Goal: Task Accomplishment & Management: Use online tool/utility

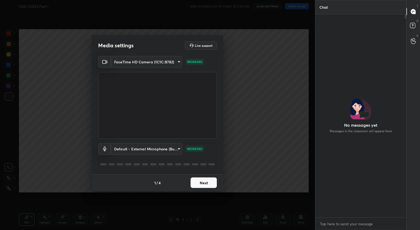
scroll to position [2, 2]
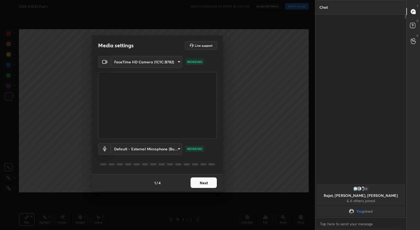
click at [196, 183] on button "Next" at bounding box center [204, 182] width 26 height 11
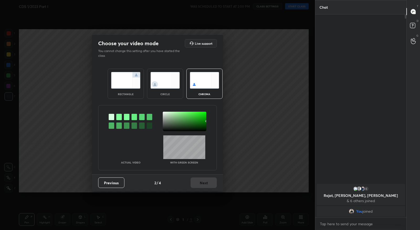
click at [120, 117] on div at bounding box center [119, 117] width 6 height 6
click at [165, 112] on div at bounding box center [185, 121] width 44 height 19
click at [200, 179] on button "Next" at bounding box center [204, 182] width 26 height 11
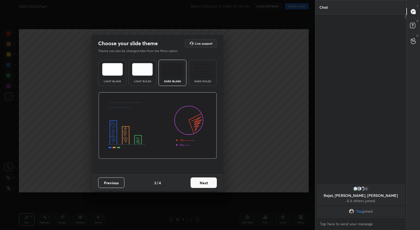
click at [207, 180] on button "Next" at bounding box center [204, 182] width 26 height 11
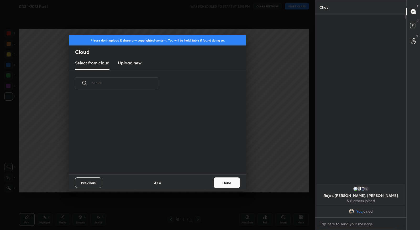
click at [222, 181] on button "Done" at bounding box center [227, 182] width 26 height 11
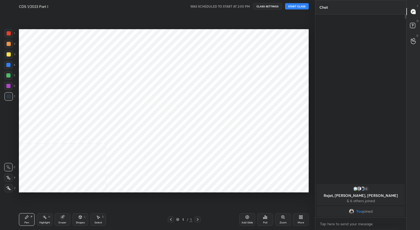
click at [299, 220] on div "More" at bounding box center [301, 219] width 16 height 13
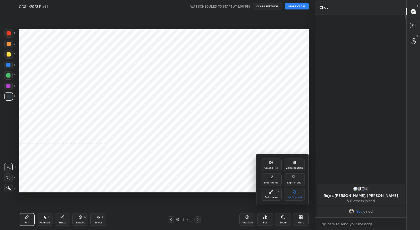
click at [298, 167] on div "Video position" at bounding box center [294, 168] width 17 height 3
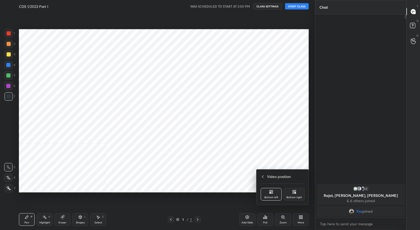
click at [296, 195] on div "Bottom right" at bounding box center [294, 194] width 21 height 13
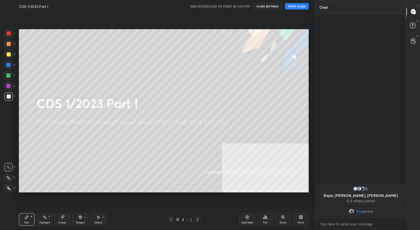
click at [294, 7] on button "START CLASS" at bounding box center [297, 6] width 24 height 6
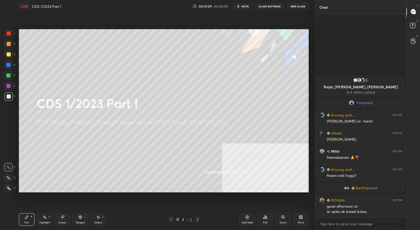
click at [300, 220] on div "More" at bounding box center [301, 219] width 16 height 13
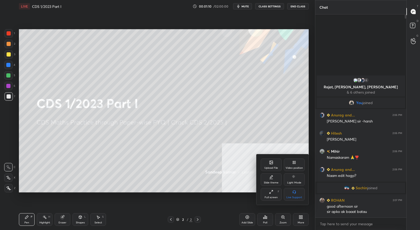
click at [270, 164] on icon at bounding box center [271, 162] width 3 height 3
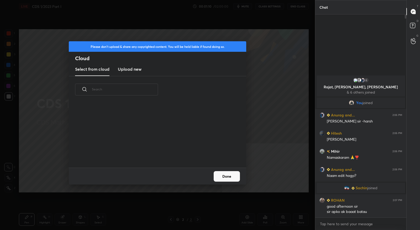
scroll to position [65, 168]
click at [137, 70] on h3 "Upload new" at bounding box center [130, 69] width 24 height 6
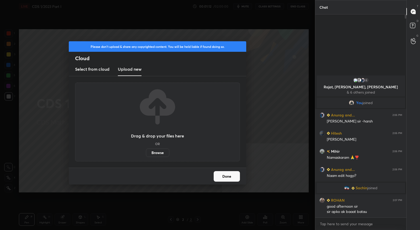
click at [156, 151] on label "Browse" at bounding box center [157, 152] width 23 height 8
click at [146, 151] on input "Browse" at bounding box center [146, 152] width 0 height 8
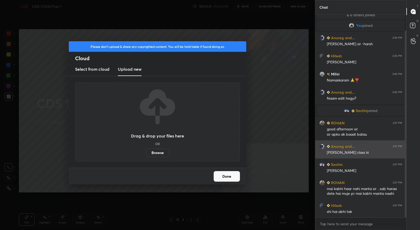
scroll to position [40, 0]
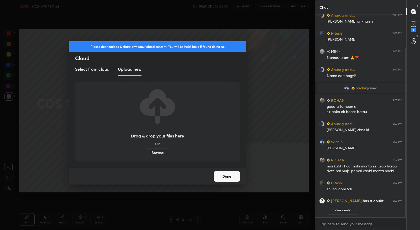
click at [157, 154] on label "Browse" at bounding box center [157, 152] width 23 height 8
click at [146, 154] on input "Browse" at bounding box center [146, 152] width 0 height 8
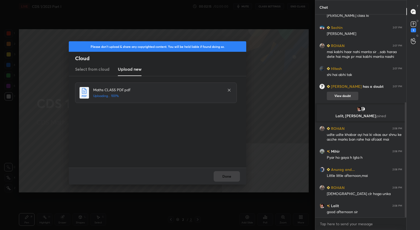
scroll to position [154, 0]
click at [237, 177] on button "Done" at bounding box center [227, 176] width 26 height 11
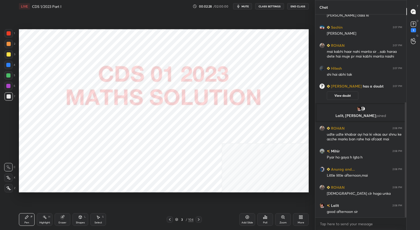
scroll to position [167, 0]
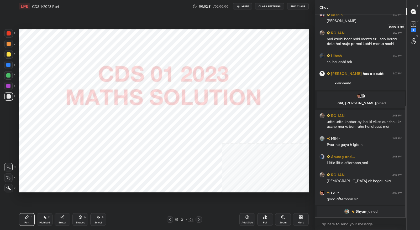
click at [413, 28] on icon at bounding box center [414, 24] width 8 height 8
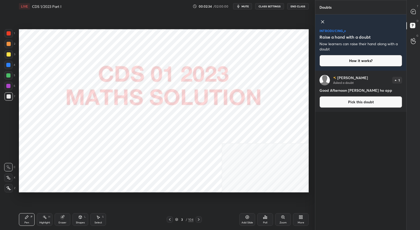
click at [324, 22] on icon at bounding box center [323, 22] width 6 height 6
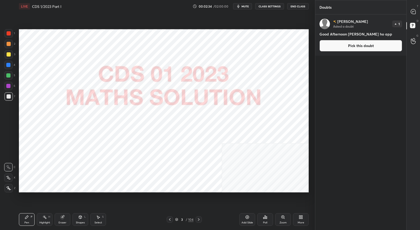
scroll to position [214, 90]
click at [413, 12] on icon at bounding box center [413, 11] width 5 height 5
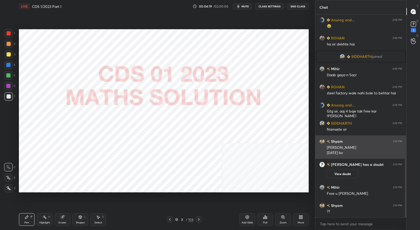
scroll to position [414, 0]
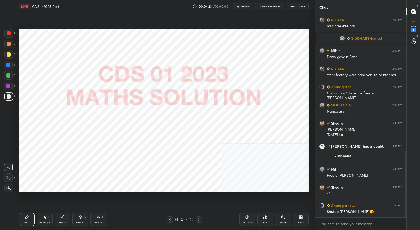
click at [199, 220] on icon at bounding box center [199, 219] width 4 height 4
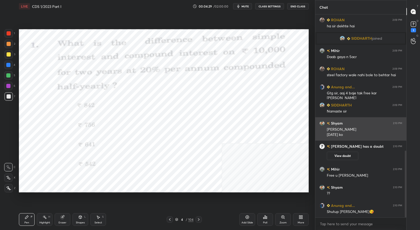
scroll to position [426, 0]
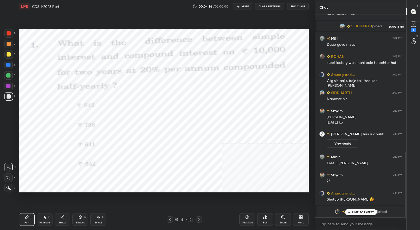
click at [416, 29] on div "1" at bounding box center [413, 30] width 5 height 4
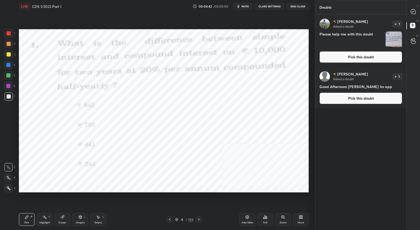
click at [355, 57] on button "Pick this doubt" at bounding box center [361, 57] width 83 height 12
click at [355, 57] on div "[PERSON_NAME] Asked a doubt 1 Please help me with this doubt Pick this doubt" at bounding box center [360, 40] width 91 height 53
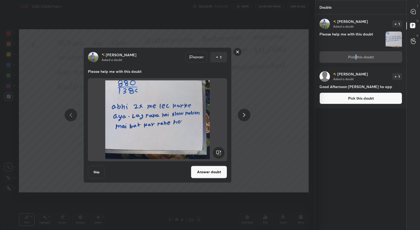
click at [237, 52] on rect at bounding box center [238, 52] width 8 height 8
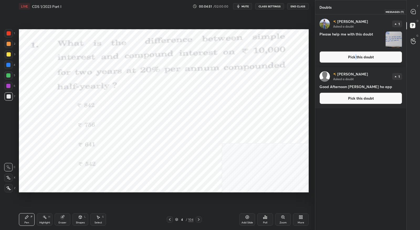
click at [410, 12] on div at bounding box center [413, 11] width 11 height 9
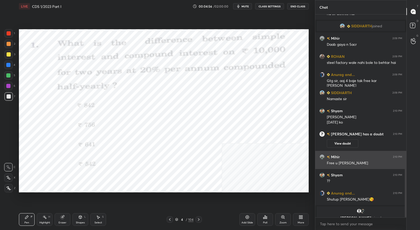
scroll to position [499, 0]
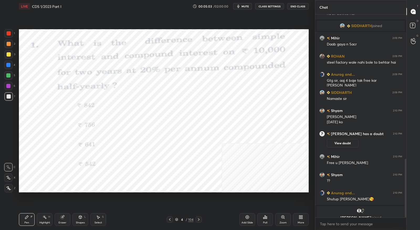
click at [10, 35] on div at bounding box center [9, 33] width 4 height 4
drag, startPoint x: 8, startPoint y: 177, endPoint x: 10, endPoint y: 167, distance: 10.1
click at [8, 177] on icon at bounding box center [8, 178] width 5 height 4
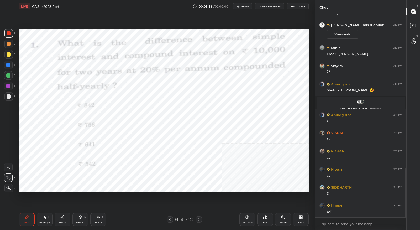
scroll to position [625, 0]
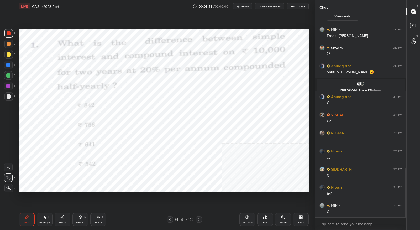
click at [200, 221] on icon at bounding box center [199, 219] width 4 height 4
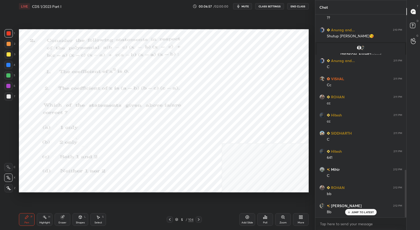
scroll to position [679, 0]
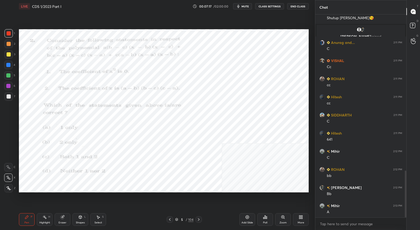
click at [311, 66] on div "Setting up your live class Poll for secs No correct answer Start poll" at bounding box center [164, 111] width 294 height 196
click at [307, 74] on div "Setting up your live class Poll for secs No correct answer Start poll" at bounding box center [164, 111] width 294 height 196
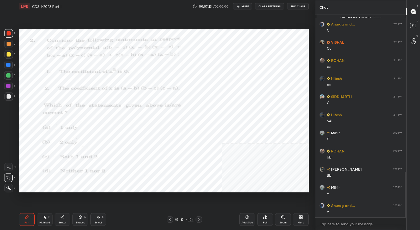
drag, startPoint x: 58, startPoint y: 216, endPoint x: 55, endPoint y: 216, distance: 3.2
click at [59, 216] on div "Eraser" at bounding box center [63, 219] width 16 height 13
click at [8, 177] on icon at bounding box center [8, 177] width 3 height 3
click at [28, 218] on icon at bounding box center [27, 217] width 4 height 4
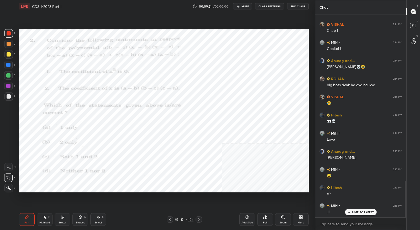
scroll to position [933, 0]
click at [200, 220] on icon at bounding box center [199, 219] width 4 height 4
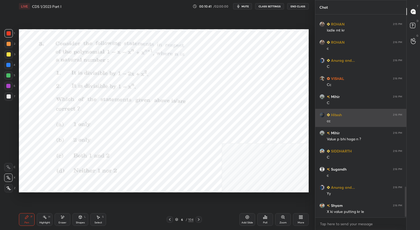
scroll to position [1151, 0]
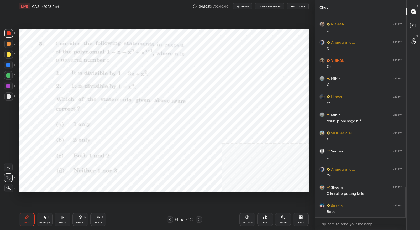
click at [199, 218] on icon at bounding box center [199, 219] width 4 height 4
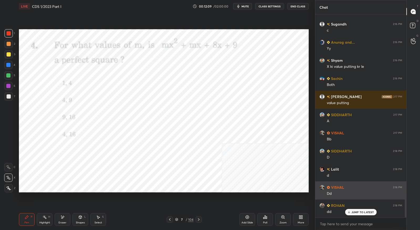
scroll to position [1296, 0]
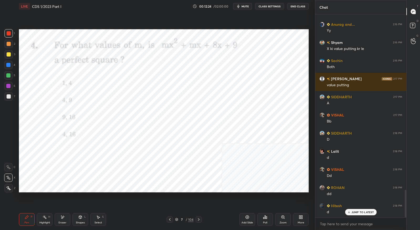
click at [198, 219] on icon at bounding box center [199, 219] width 4 height 4
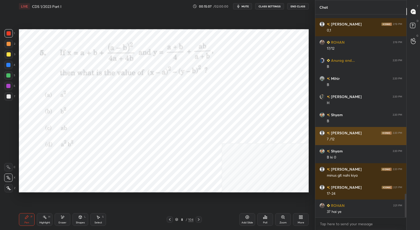
scroll to position [1531, 0]
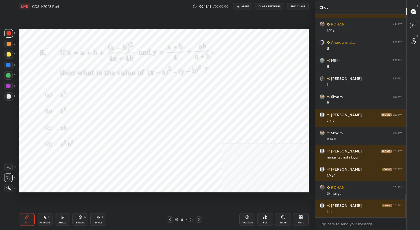
click at [200, 219] on icon at bounding box center [199, 219] width 4 height 4
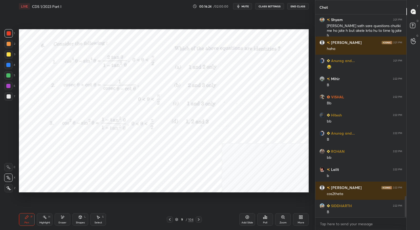
scroll to position [1754, 0]
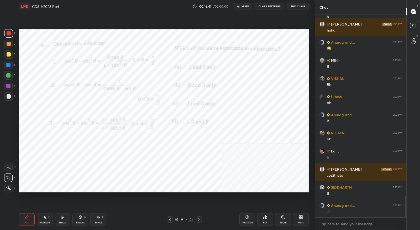
click at [199, 220] on icon at bounding box center [199, 219] width 2 height 3
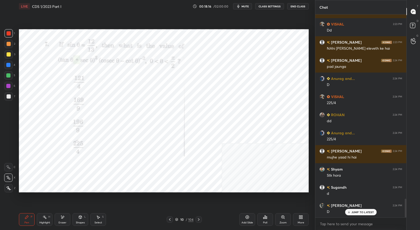
scroll to position [2012, 0]
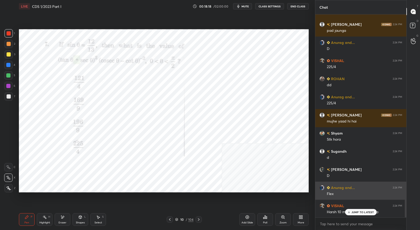
drag, startPoint x: 357, startPoint y: 211, endPoint x: 360, endPoint y: 195, distance: 16.5
click at [357, 211] on p "JUMP TO LATEST" at bounding box center [363, 211] width 23 height 3
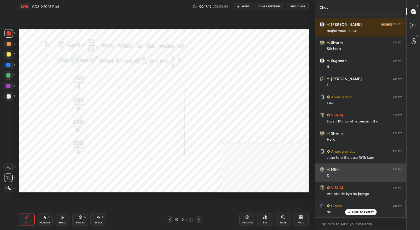
scroll to position [2103, 0]
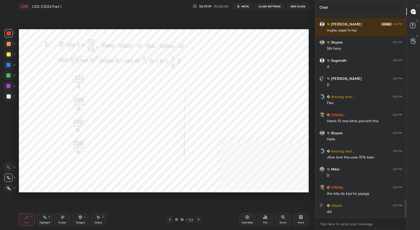
click at [199, 219] on icon at bounding box center [199, 219] width 4 height 4
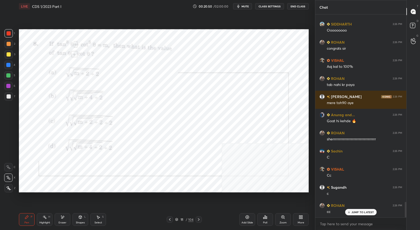
scroll to position [2453, 0]
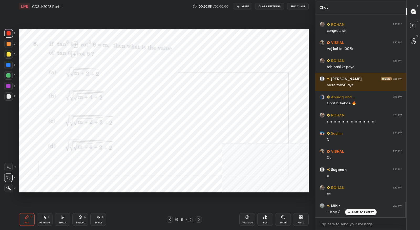
drag, startPoint x: 61, startPoint y: 220, endPoint x: 63, endPoint y: 216, distance: 4.0
click at [61, 220] on div "Eraser" at bounding box center [63, 219] width 16 height 13
drag, startPoint x: 27, startPoint y: 215, endPoint x: 28, endPoint y: 210, distance: 5.5
click at [27, 215] on div "Pen P" at bounding box center [27, 219] width 16 height 13
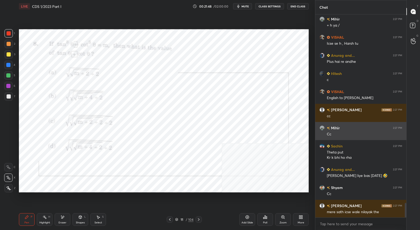
scroll to position [2662, 0]
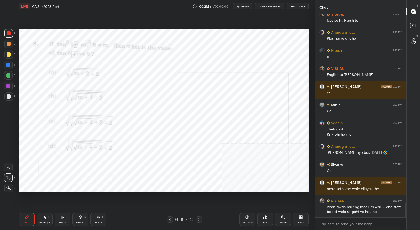
click at [197, 218] on icon at bounding box center [199, 219] width 4 height 4
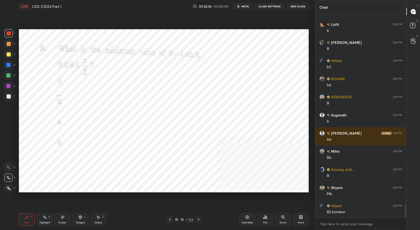
scroll to position [2898, 0]
click at [200, 218] on icon at bounding box center [199, 219] width 4 height 4
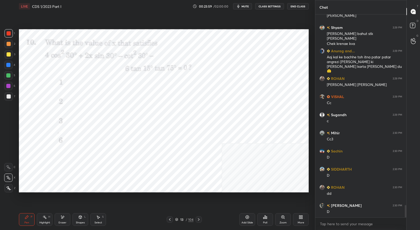
scroll to position [3140, 0]
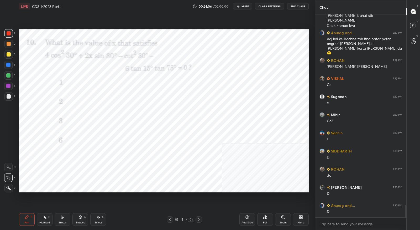
click at [198, 220] on icon at bounding box center [199, 219] width 2 height 3
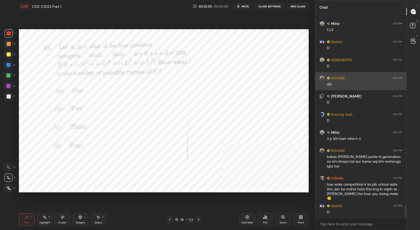
scroll to position [3231, 0]
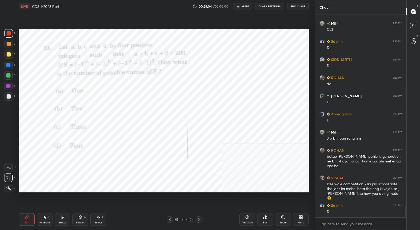
click at [168, 220] on icon at bounding box center [170, 219] width 4 height 4
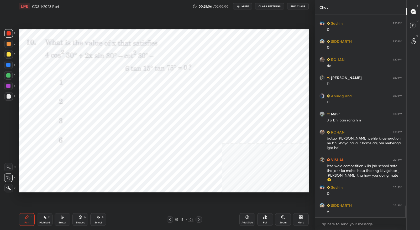
scroll to position [3268, 0]
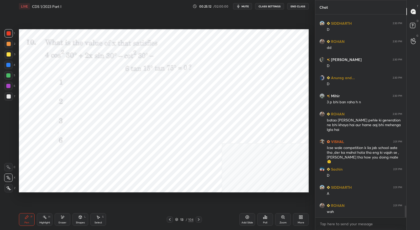
click at [199, 220] on icon at bounding box center [199, 219] width 4 height 4
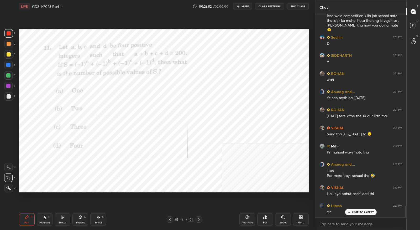
scroll to position [3400, 0]
click at [198, 217] on icon at bounding box center [199, 219] width 4 height 4
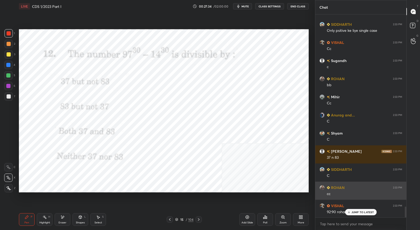
scroll to position [3599, 0]
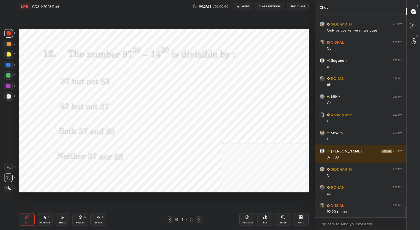
click at [198, 221] on icon at bounding box center [199, 219] width 4 height 4
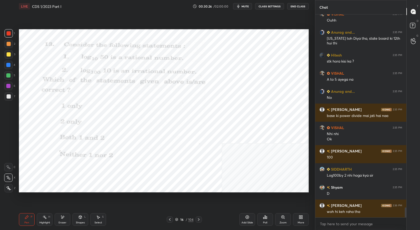
scroll to position [3981, 0]
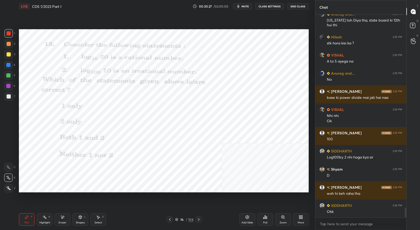
click at [200, 221] on icon at bounding box center [199, 219] width 4 height 4
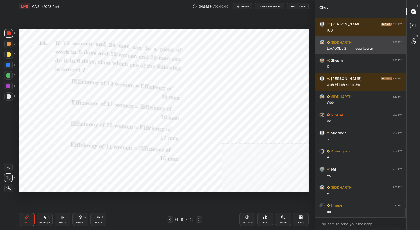
scroll to position [4108, 0]
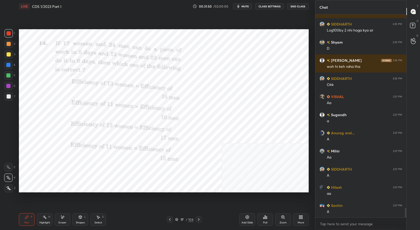
click at [200, 220] on icon at bounding box center [199, 219] width 4 height 4
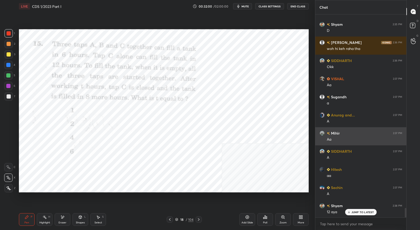
scroll to position [4126, 0]
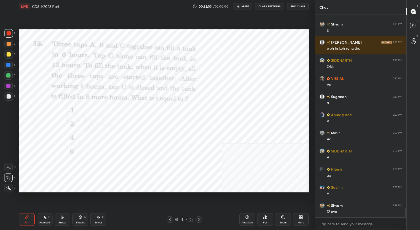
click at [170, 222] on div at bounding box center [170, 219] width 6 height 6
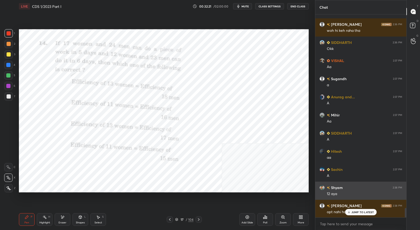
scroll to position [4144, 0]
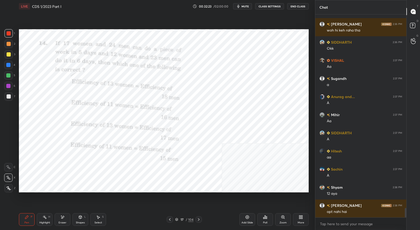
click at [197, 219] on icon at bounding box center [199, 219] width 4 height 4
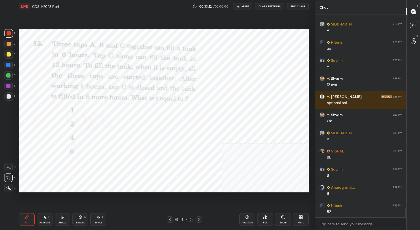
scroll to position [4271, 0]
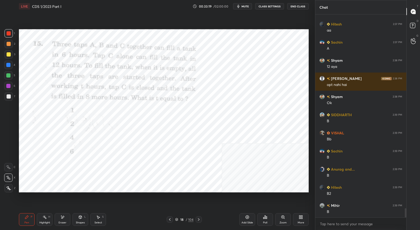
click at [201, 221] on div at bounding box center [199, 219] width 6 height 6
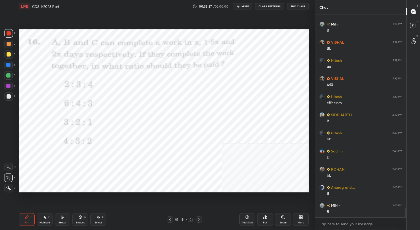
scroll to position [4470, 0]
click at [199, 219] on icon at bounding box center [199, 219] width 4 height 4
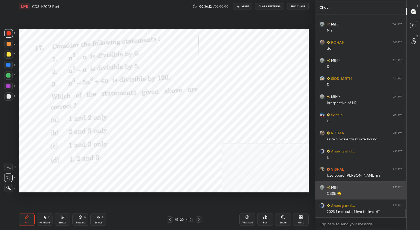
scroll to position [4706, 0]
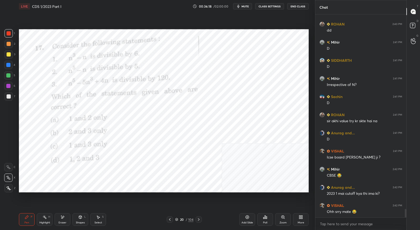
click at [198, 221] on icon at bounding box center [199, 219] width 4 height 4
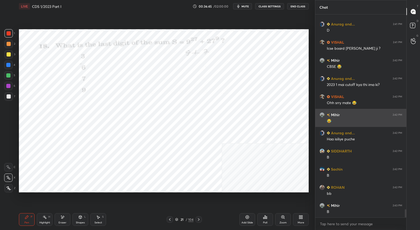
scroll to position [4833, 0]
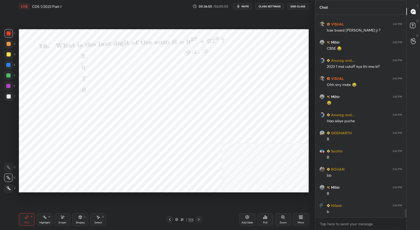
click at [198, 220] on icon at bounding box center [199, 219] width 4 height 4
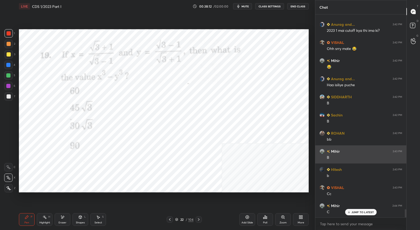
scroll to position [4869, 0]
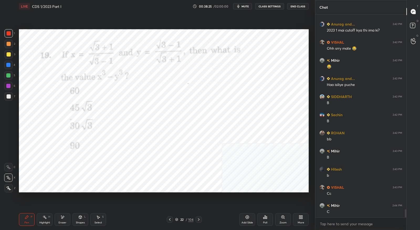
click at [199, 219] on icon at bounding box center [199, 219] width 4 height 4
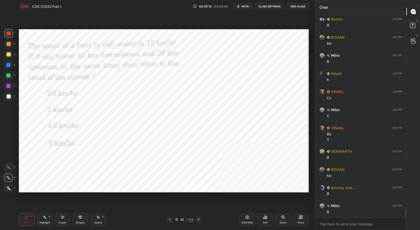
scroll to position [4983, 0]
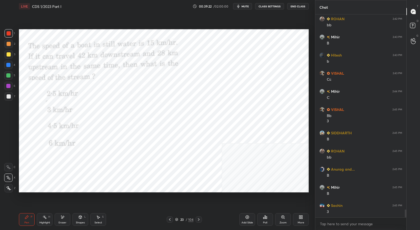
click at [201, 221] on icon at bounding box center [199, 219] width 4 height 4
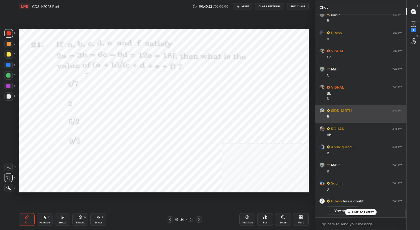
scroll to position [5006, 0]
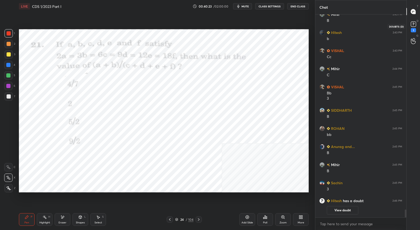
click at [412, 30] on div "1" at bounding box center [413, 30] width 5 height 4
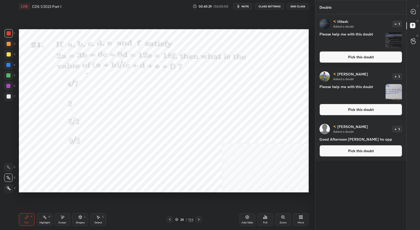
click at [350, 60] on button "Pick this doubt" at bounding box center [361, 57] width 83 height 12
click at [350, 60] on div "[PERSON_NAME] Asked a doubt 1 Please help me with this doubt Pick this doubt" at bounding box center [360, 40] width 91 height 53
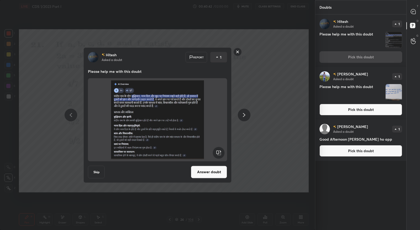
click at [238, 53] on rect at bounding box center [238, 52] width 8 height 8
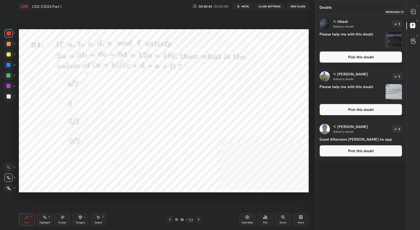
click at [413, 14] on icon at bounding box center [413, 11] width 5 height 5
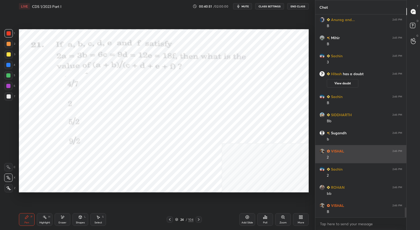
scroll to position [3890, 0]
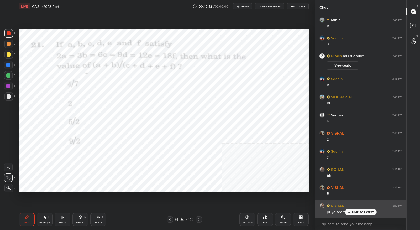
click at [348, 211] on icon at bounding box center [348, 211] width 3 height 3
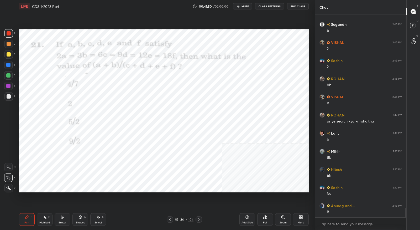
scroll to position [3981, 0]
click at [199, 219] on icon at bounding box center [199, 219] width 4 height 4
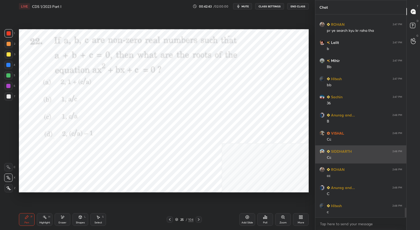
scroll to position [4072, 0]
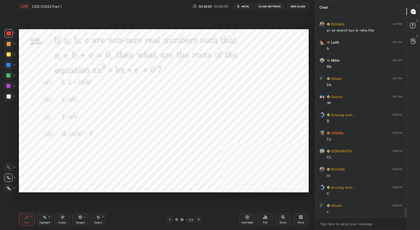
click at [198, 219] on icon at bounding box center [199, 219] width 4 height 4
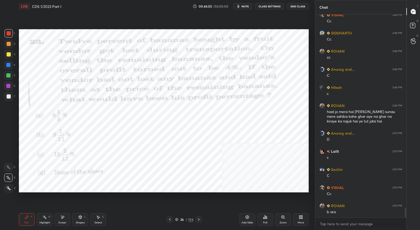
scroll to position [4208, 0]
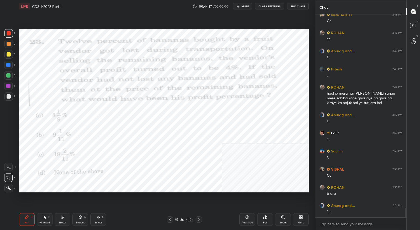
drag, startPoint x: 66, startPoint y: 217, endPoint x: 79, endPoint y: 207, distance: 15.9
click at [66, 217] on div "Eraser" at bounding box center [63, 219] width 16 height 13
drag, startPoint x: 26, startPoint y: 218, endPoint x: 46, endPoint y: 193, distance: 32.0
click at [27, 219] on icon at bounding box center [27, 217] width 4 height 4
click at [62, 217] on icon at bounding box center [62, 217] width 3 height 3
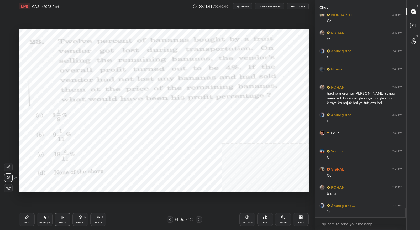
click at [31, 219] on div "Pen P" at bounding box center [27, 219] width 16 height 13
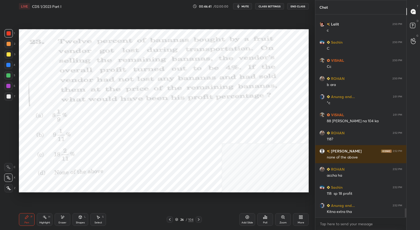
scroll to position [4335, 0]
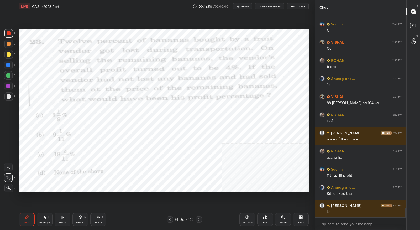
click at [197, 219] on icon at bounding box center [199, 219] width 4 height 4
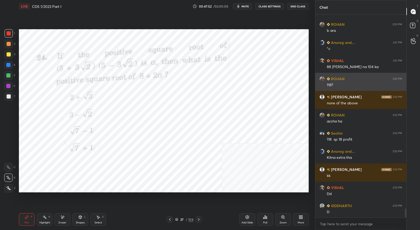
scroll to position [4389, 0]
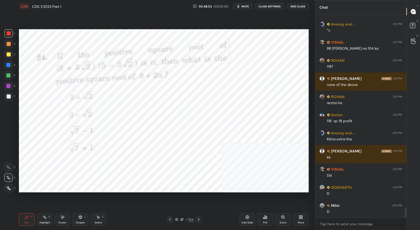
click at [200, 221] on icon at bounding box center [199, 219] width 4 height 4
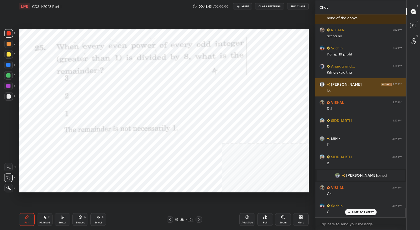
scroll to position [4141, 0]
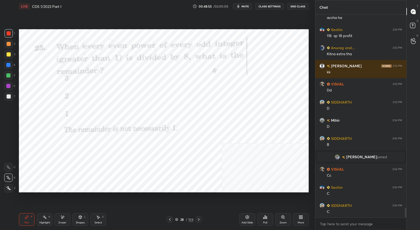
click at [200, 217] on icon at bounding box center [199, 219] width 4 height 4
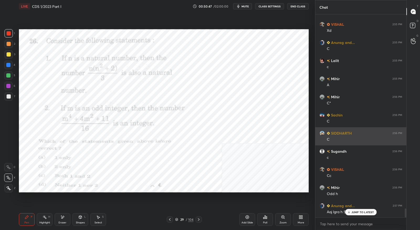
scroll to position [4377, 0]
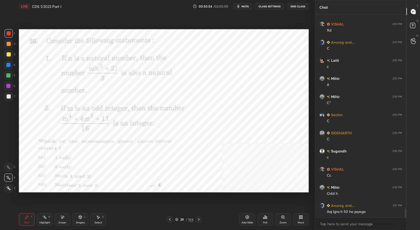
click at [198, 220] on icon at bounding box center [199, 219] width 2 height 3
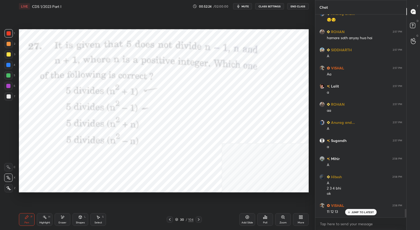
scroll to position [4659, 0]
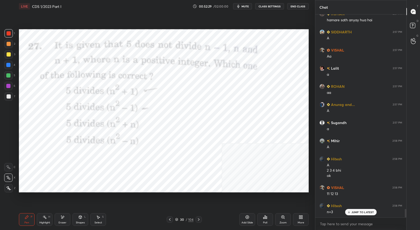
click at [200, 219] on icon at bounding box center [199, 219] width 4 height 4
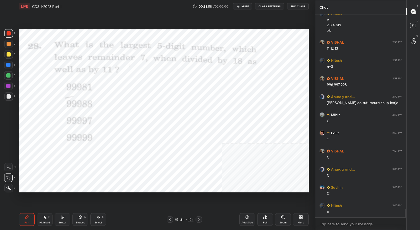
scroll to position [4822, 0]
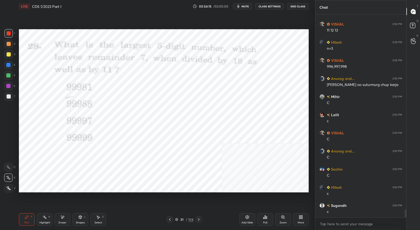
click at [197, 219] on icon at bounding box center [199, 219] width 4 height 4
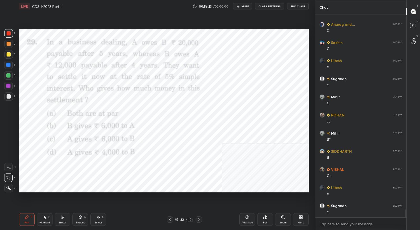
scroll to position [4949, 0]
click at [198, 219] on icon at bounding box center [199, 219] width 4 height 4
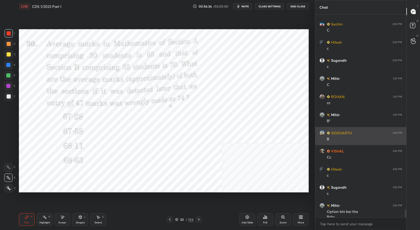
scroll to position [4972, 0]
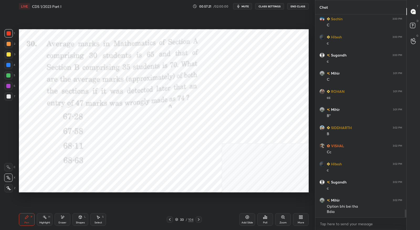
click at [66, 219] on div "Eraser" at bounding box center [63, 219] width 16 height 13
click at [26, 225] on div "Pen P" at bounding box center [27, 219] width 16 height 13
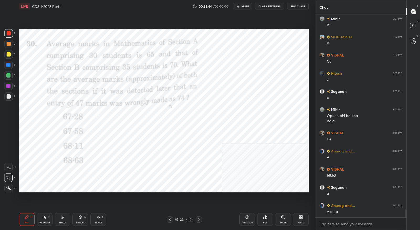
scroll to position [5081, 0]
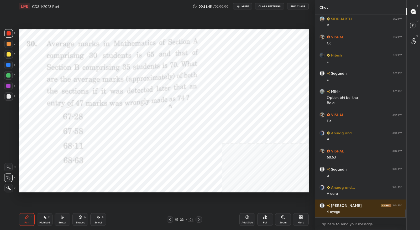
click at [65, 220] on div "Eraser" at bounding box center [63, 219] width 16 height 13
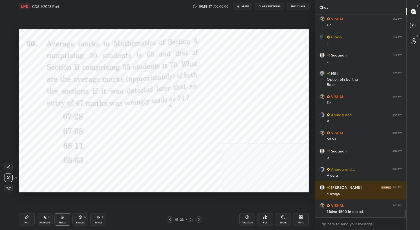
drag, startPoint x: 24, startPoint y: 221, endPoint x: 33, endPoint y: 217, distance: 10.1
click at [24, 221] on div "Pen P" at bounding box center [27, 219] width 16 height 13
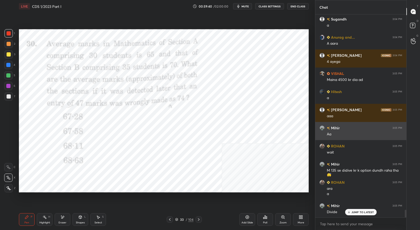
scroll to position [5231, 0]
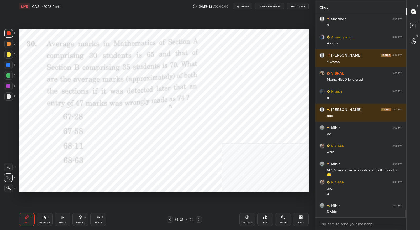
click at [201, 221] on div at bounding box center [199, 219] width 6 height 6
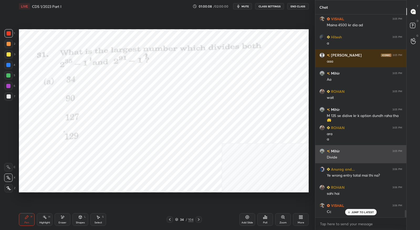
scroll to position [5304, 0]
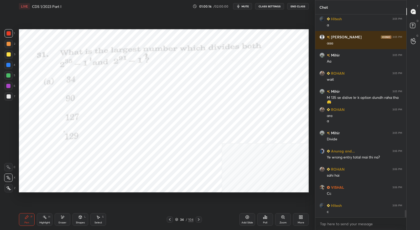
click at [172, 220] on icon at bounding box center [170, 219] width 4 height 4
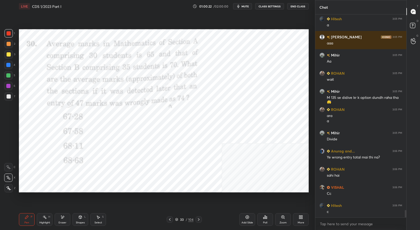
scroll to position [5322, 0]
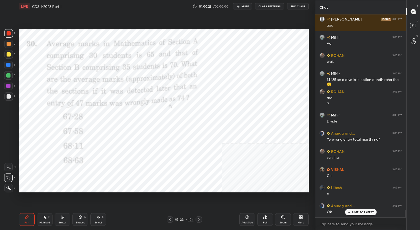
click at [198, 220] on icon at bounding box center [199, 219] width 4 height 4
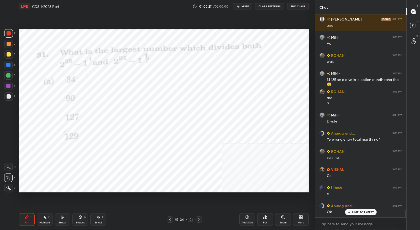
click at [198, 220] on icon at bounding box center [199, 219] width 4 height 4
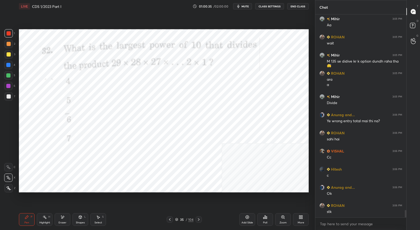
scroll to position [5358, 0]
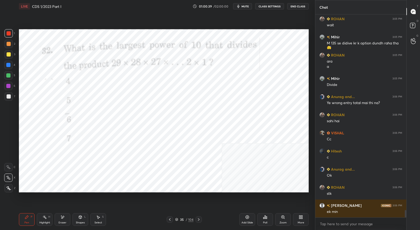
click at [172, 220] on div at bounding box center [170, 219] width 6 height 6
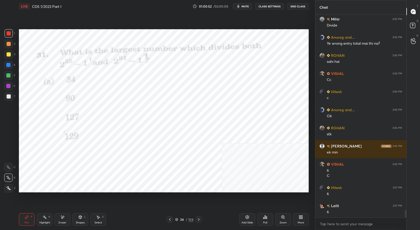
scroll to position [5436, 0]
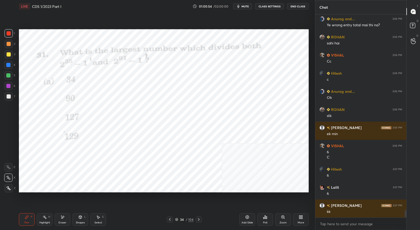
click at [199, 219] on icon at bounding box center [199, 219] width 4 height 4
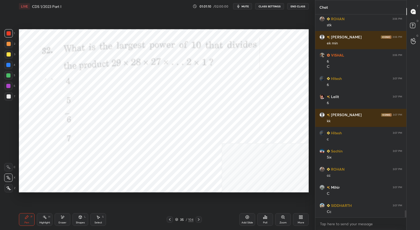
scroll to position [5545, 0]
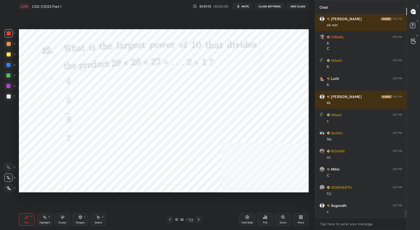
click at [200, 219] on icon at bounding box center [199, 219] width 4 height 4
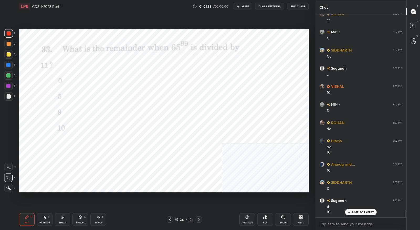
scroll to position [5700, 0]
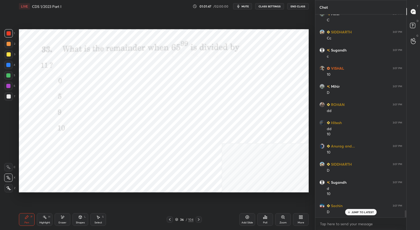
click at [200, 220] on icon at bounding box center [199, 219] width 4 height 4
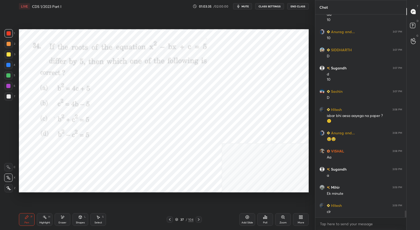
scroll to position [5832, 0]
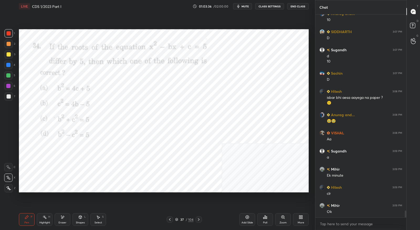
click at [200, 219] on icon at bounding box center [199, 219] width 4 height 4
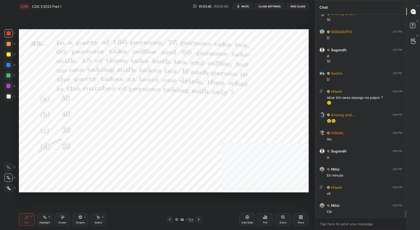
scroll to position [5850, 0]
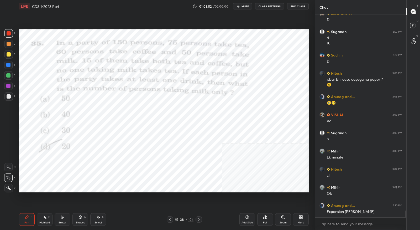
click at [170, 218] on icon at bounding box center [170, 219] width 4 height 4
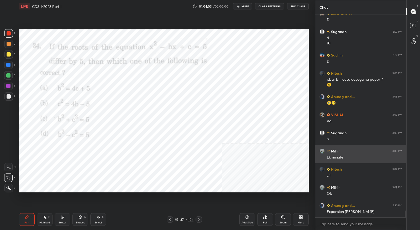
scroll to position [5856, 0]
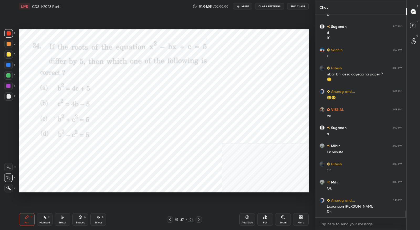
click at [201, 218] on div at bounding box center [199, 219] width 6 height 6
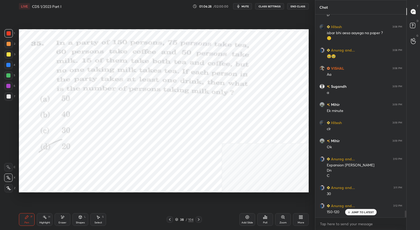
scroll to position [5915, 0]
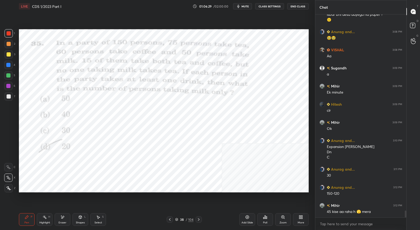
drag, startPoint x: 64, startPoint y: 221, endPoint x: 84, endPoint y: 209, distance: 22.8
click at [64, 221] on div "Eraser" at bounding box center [63, 222] width 8 height 3
drag, startPoint x: 26, startPoint y: 219, endPoint x: 49, endPoint y: 204, distance: 27.8
click at [26, 219] on div "Pen P" at bounding box center [27, 219] width 16 height 13
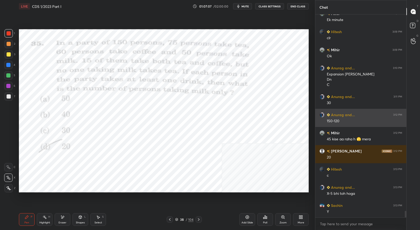
scroll to position [6006, 0]
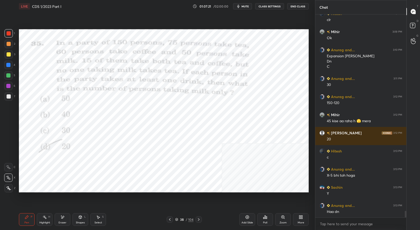
click at [200, 219] on icon at bounding box center [199, 219] width 4 height 4
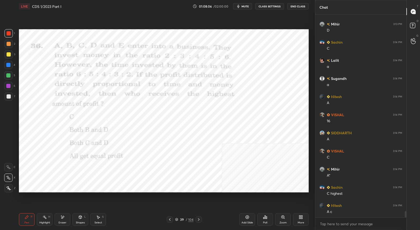
scroll to position [6223, 0]
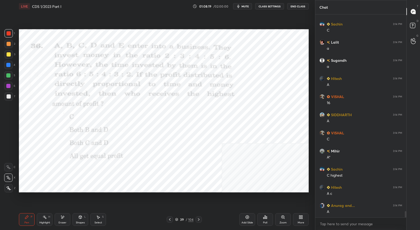
click at [198, 219] on icon at bounding box center [199, 219] width 4 height 4
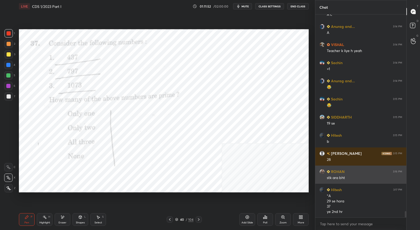
scroll to position [6420, 0]
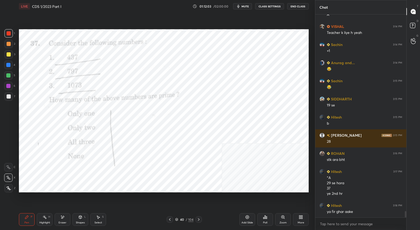
click at [198, 218] on icon at bounding box center [199, 219] width 4 height 4
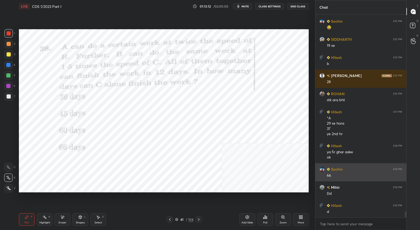
scroll to position [6498, 0]
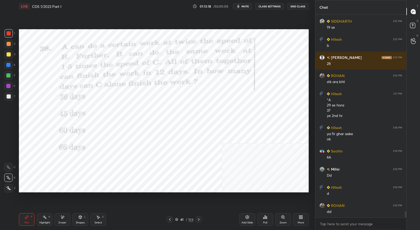
click at [199, 219] on icon at bounding box center [199, 219] width 4 height 4
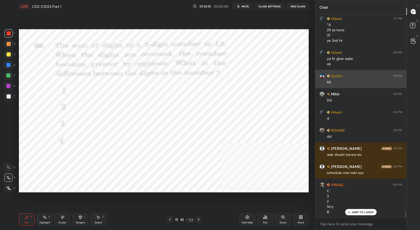
scroll to position [6592, 0]
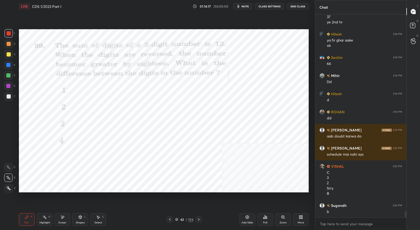
click at [61, 220] on div "Eraser" at bounding box center [63, 219] width 16 height 13
drag, startPoint x: 28, startPoint y: 217, endPoint x: 39, endPoint y: 205, distance: 16.0
click at [28, 218] on icon at bounding box center [27, 217] width 4 height 4
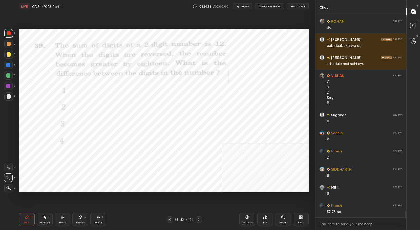
scroll to position [6700, 0]
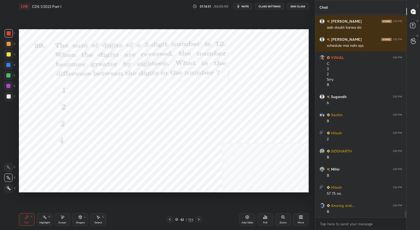
click at [201, 218] on div at bounding box center [199, 219] width 6 height 6
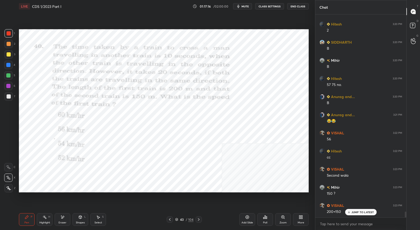
scroll to position [6827, 0]
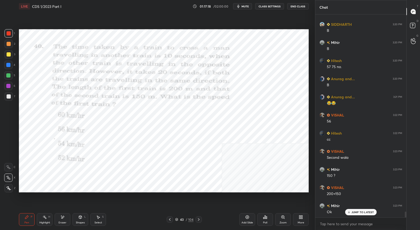
click at [199, 220] on icon at bounding box center [199, 219] width 2 height 3
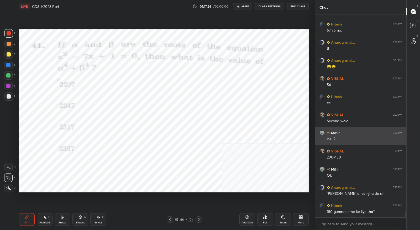
scroll to position [6882, 0]
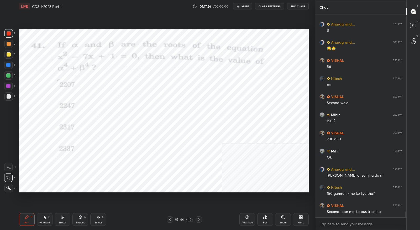
click at [170, 220] on icon at bounding box center [170, 219] width 2 height 3
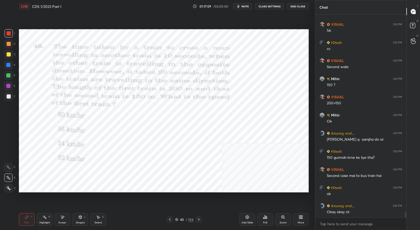
scroll to position [6918, 0]
click at [200, 221] on icon at bounding box center [199, 219] width 4 height 4
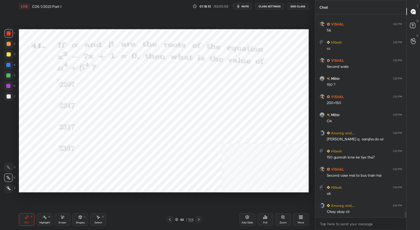
click at [171, 218] on icon at bounding box center [170, 219] width 4 height 4
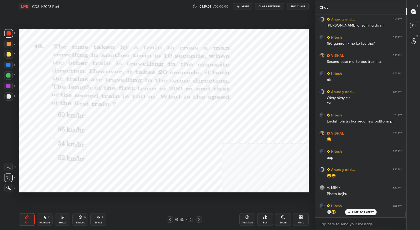
scroll to position [7050, 0]
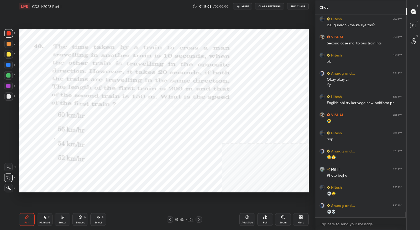
click at [198, 217] on div at bounding box center [199, 219] width 6 height 6
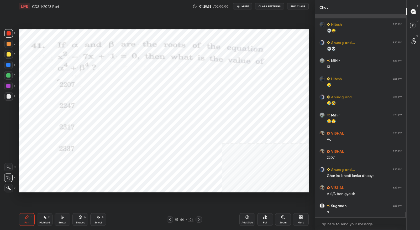
scroll to position [7231, 0]
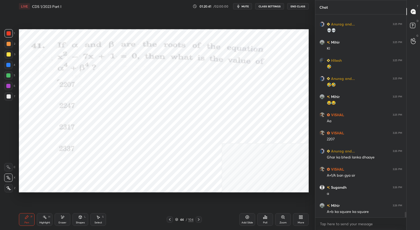
click at [64, 220] on div "Eraser" at bounding box center [63, 219] width 16 height 13
click at [27, 220] on div "Pen P" at bounding box center [27, 219] width 16 height 13
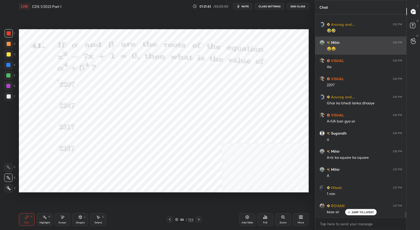
scroll to position [7303, 0]
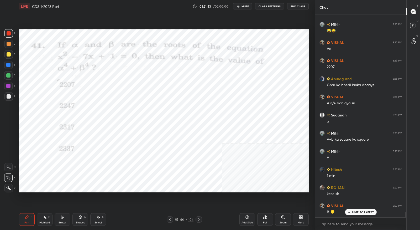
click at [62, 224] on div "Eraser" at bounding box center [63, 222] width 8 height 3
click at [11, 175] on div at bounding box center [8, 177] width 8 height 8
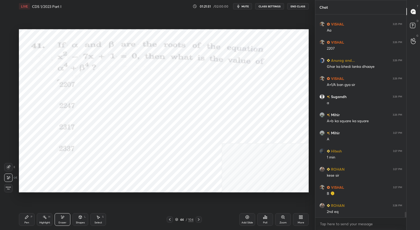
click at [27, 217] on icon at bounding box center [26, 216] width 3 height 3
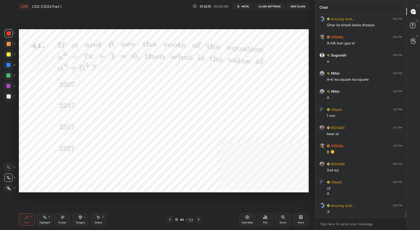
scroll to position [7369, 0]
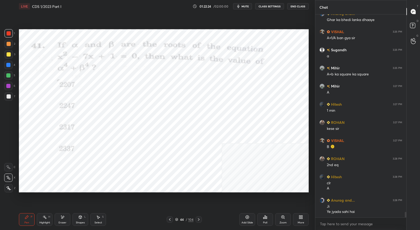
click at [201, 220] on div at bounding box center [199, 219] width 6 height 6
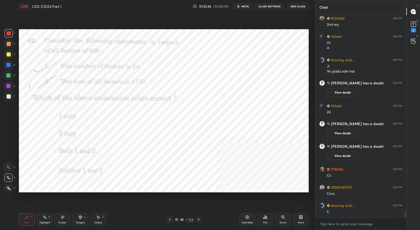
scroll to position [6553, 0]
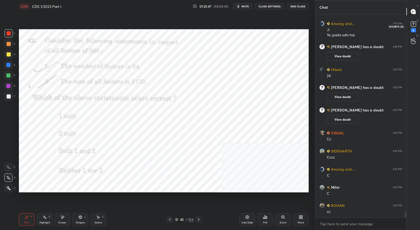
click at [415, 31] on div "3" at bounding box center [413, 30] width 5 height 4
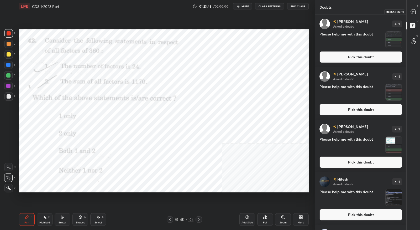
click at [414, 16] on div at bounding box center [413, 11] width 11 height 9
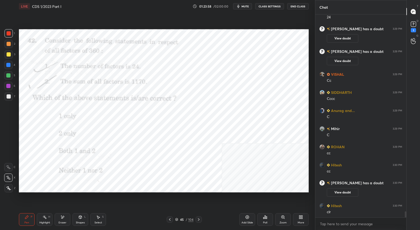
scroll to position [6567, 0]
click at [412, 26] on rect at bounding box center [413, 24] width 5 height 5
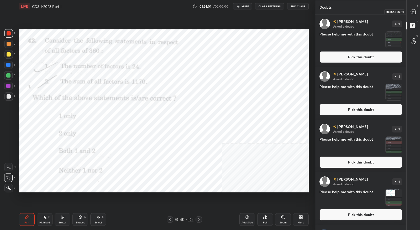
click at [414, 14] on div at bounding box center [413, 11] width 11 height 9
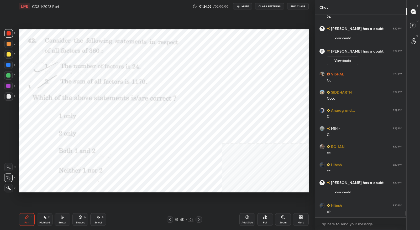
scroll to position [201, 90]
click at [200, 219] on icon at bounding box center [199, 219] width 4 height 4
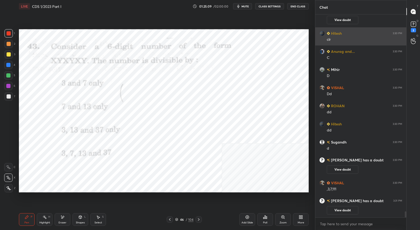
scroll to position [6727, 0]
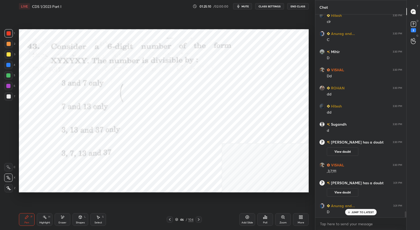
click at [61, 217] on icon at bounding box center [62, 217] width 4 height 4
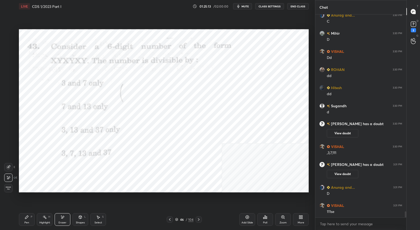
click at [24, 218] on div "Pen P" at bounding box center [27, 219] width 16 height 13
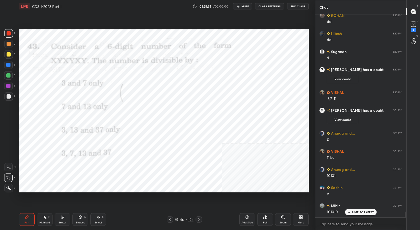
scroll to position [6818, 0]
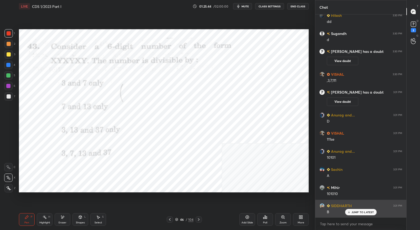
drag, startPoint x: 352, startPoint y: 214, endPoint x: 352, endPoint y: 211, distance: 2.9
click at [352, 213] on p "JUMP TO LATEST" at bounding box center [363, 211] width 23 height 3
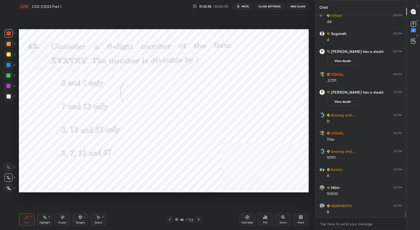
click at [67, 219] on div "Eraser" at bounding box center [63, 219] width 16 height 13
drag, startPoint x: 31, startPoint y: 220, endPoint x: 31, endPoint y: 217, distance: 2.9
click at [32, 220] on div "Pen P" at bounding box center [27, 219] width 16 height 13
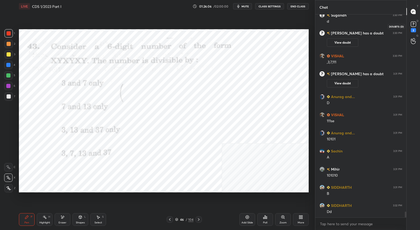
click at [411, 30] on div "2" at bounding box center [413, 30] width 5 height 4
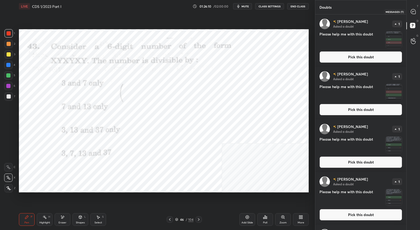
click at [413, 13] on icon at bounding box center [413, 11] width 5 height 5
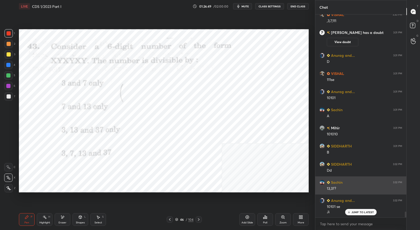
scroll to position [7021, 0]
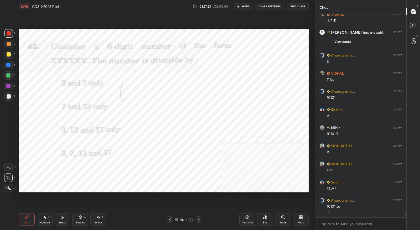
click at [200, 222] on div at bounding box center [199, 219] width 6 height 6
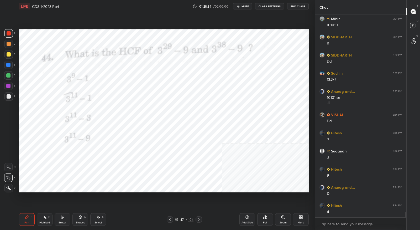
scroll to position [7148, 0]
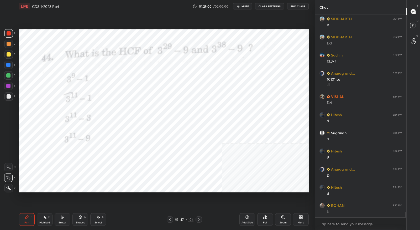
click at [201, 218] on div at bounding box center [199, 219] width 6 height 6
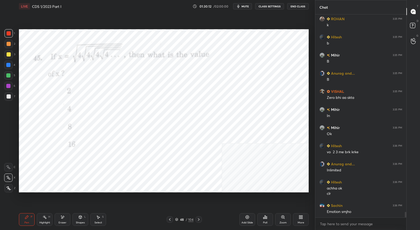
scroll to position [7353, 0]
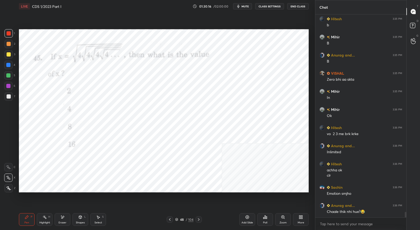
click at [201, 219] on div at bounding box center [199, 219] width 6 height 6
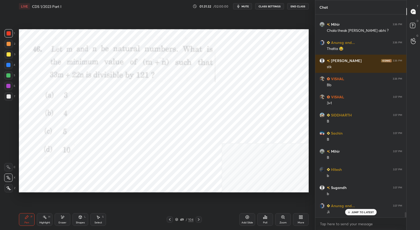
scroll to position [7552, 0]
click at [198, 221] on icon at bounding box center [199, 219] width 4 height 4
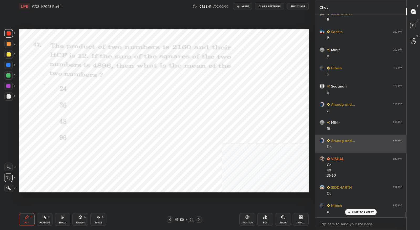
scroll to position [7671, 0]
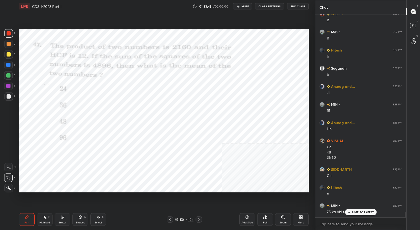
drag, startPoint x: 347, startPoint y: 213, endPoint x: 346, endPoint y: 210, distance: 2.7
click at [346, 214] on div "Anurag and... 3:36 PM Inlimited [PERSON_NAME] 3:36 PM achha ok clr Sachin 3:36 …" at bounding box center [360, 115] width 91 height 203
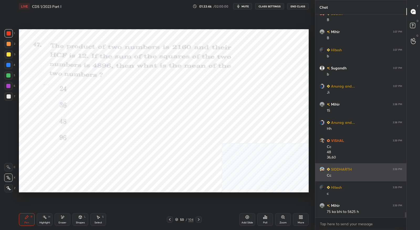
click at [355, 167] on div "SIDDHARTH 3:39 PM" at bounding box center [361, 169] width 83 height 6
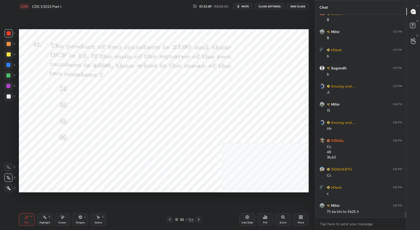
scroll to position [7690, 0]
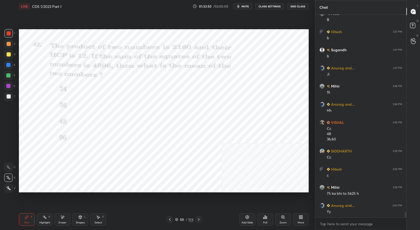
drag, startPoint x: 66, startPoint y: 219, endPoint x: 88, endPoint y: 196, distance: 32.0
click at [66, 219] on div "Eraser" at bounding box center [63, 219] width 16 height 13
drag, startPoint x: 28, startPoint y: 219, endPoint x: 40, endPoint y: 209, distance: 14.9
click at [29, 219] on icon at bounding box center [27, 217] width 4 height 4
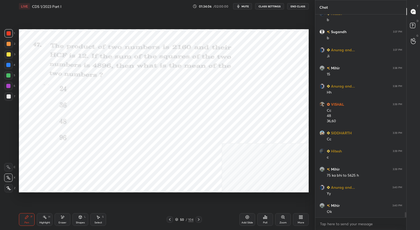
click at [201, 220] on div at bounding box center [199, 219] width 6 height 6
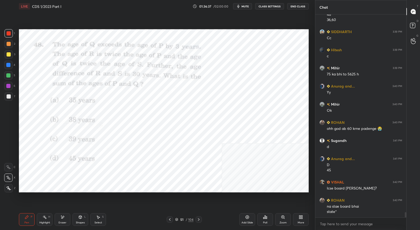
scroll to position [7827, 0]
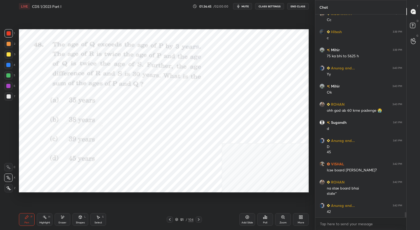
click at [65, 220] on div "Eraser" at bounding box center [63, 219] width 16 height 13
click at [27, 218] on icon at bounding box center [26, 216] width 3 height 3
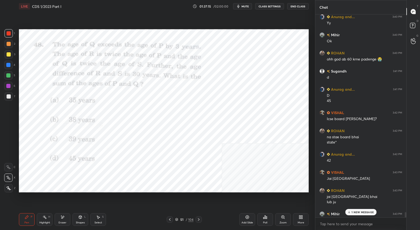
scroll to position [7905, 0]
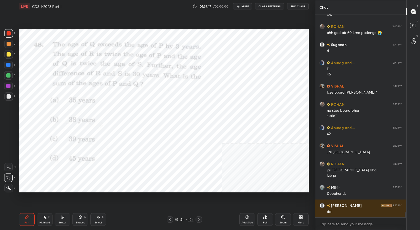
click at [200, 220] on icon at bounding box center [199, 219] width 4 height 4
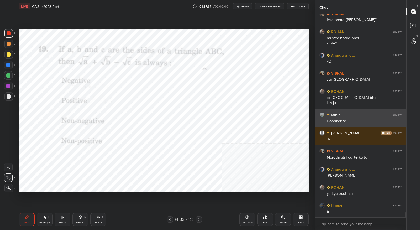
scroll to position [7995, 0]
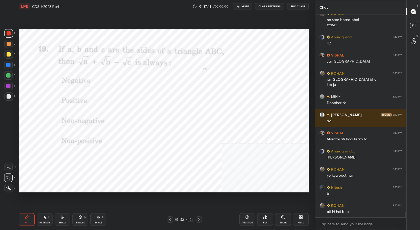
click at [200, 222] on div at bounding box center [199, 219] width 6 height 6
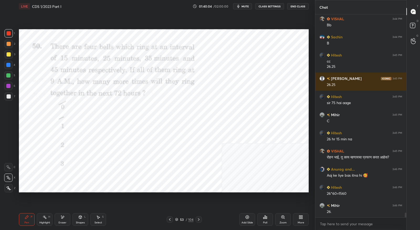
scroll to position [8290, 0]
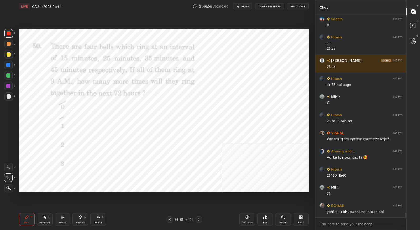
click at [64, 219] on icon at bounding box center [62, 217] width 4 height 4
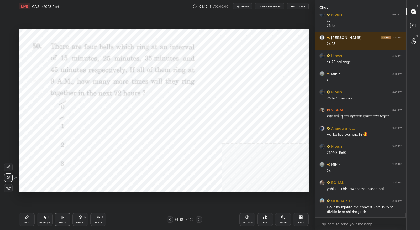
scroll to position [8331, 0]
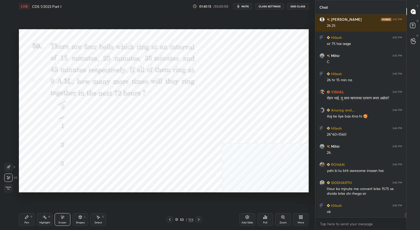
drag, startPoint x: 28, startPoint y: 217, endPoint x: 45, endPoint y: 198, distance: 25.3
click at [28, 217] on icon at bounding box center [26, 216] width 3 height 3
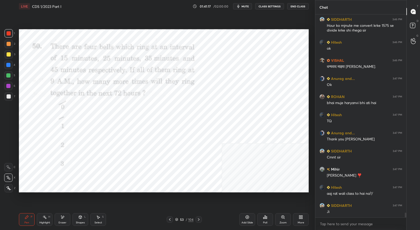
scroll to position [8513, 0]
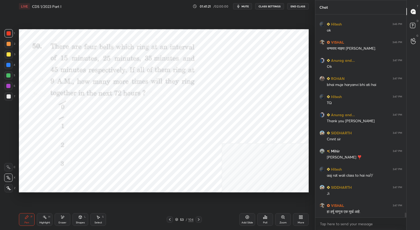
click at [176, 220] on icon at bounding box center [176, 219] width 3 height 3
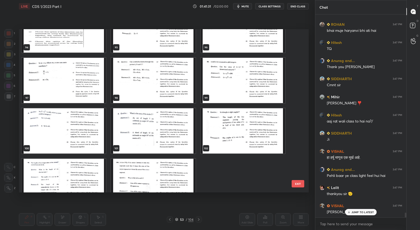
scroll to position [1602, 0]
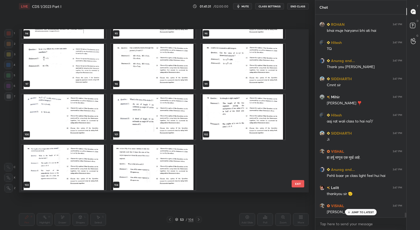
click at [166, 171] on img "grid" at bounding box center [153, 167] width 84 height 45
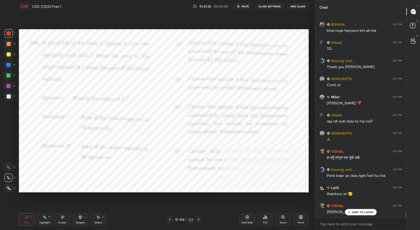
click at [166, 171] on img "grid" at bounding box center [153, 167] width 84 height 45
click at [250, 217] on div "Add Slide" at bounding box center [248, 219] width 16 height 13
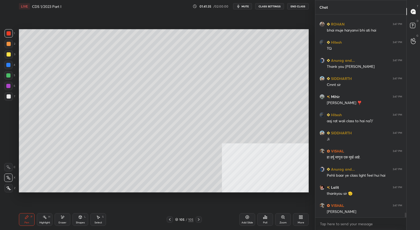
scroll to position [8585, 0]
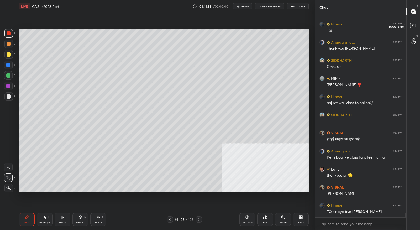
click at [409, 27] on icon at bounding box center [413, 26] width 9 height 9
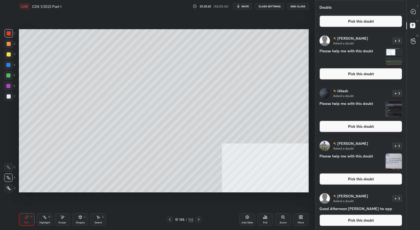
scroll to position [0, 0]
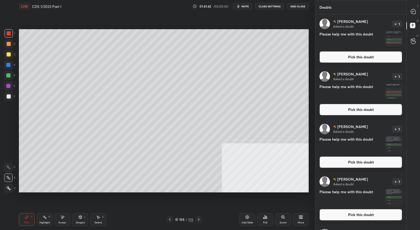
click at [357, 56] on button "Pick this doubt" at bounding box center [361, 57] width 83 height 12
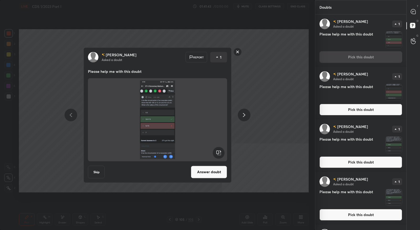
click at [213, 172] on button "Answer doubt" at bounding box center [209, 171] width 36 height 13
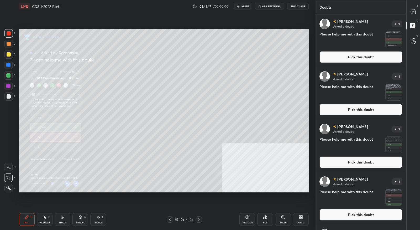
click at [355, 54] on button "Pick this doubt" at bounding box center [361, 57] width 83 height 12
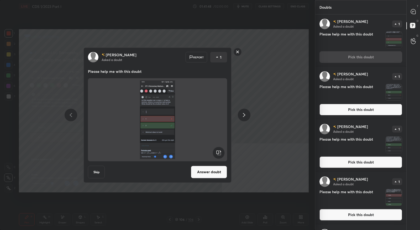
click at [219, 172] on button "Answer doubt" at bounding box center [209, 171] width 36 height 13
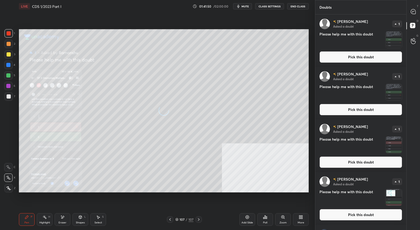
click at [351, 56] on button "Pick this doubt" at bounding box center [361, 57] width 83 height 12
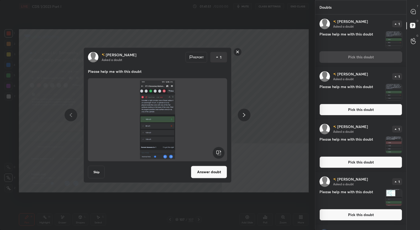
click at [210, 170] on button "Answer doubt" at bounding box center [209, 171] width 36 height 13
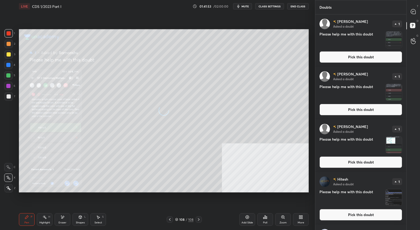
click at [364, 54] on button "Pick this doubt" at bounding box center [361, 57] width 83 height 12
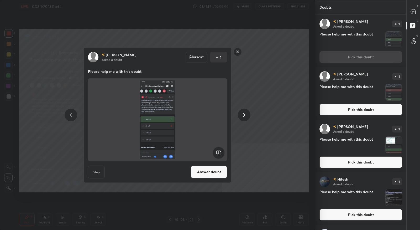
click at [205, 173] on button "Answer doubt" at bounding box center [209, 171] width 36 height 13
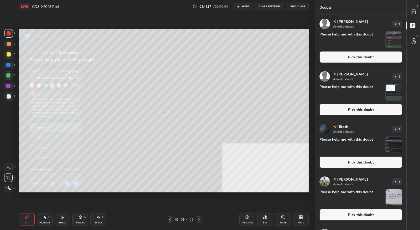
click at [366, 55] on button "Pick this doubt" at bounding box center [361, 57] width 83 height 12
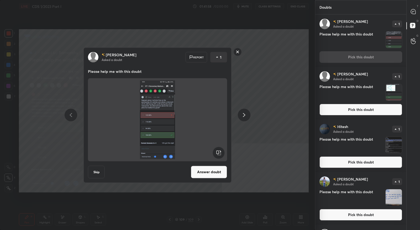
click at [212, 176] on button "Answer doubt" at bounding box center [209, 171] width 36 height 13
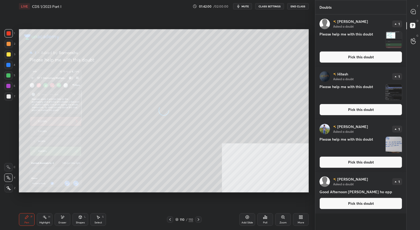
click at [355, 59] on button "Pick this doubt" at bounding box center [361, 57] width 83 height 12
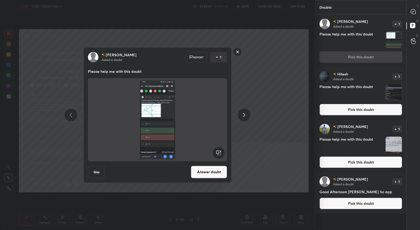
click at [212, 170] on button "Answer doubt" at bounding box center [209, 171] width 36 height 13
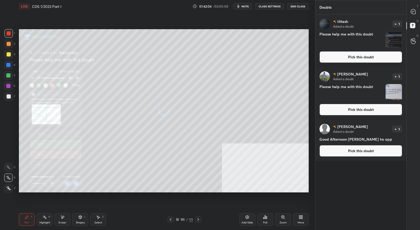
click at [364, 54] on button "Pick this doubt" at bounding box center [361, 57] width 83 height 12
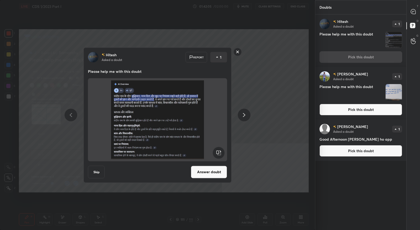
click at [212, 173] on button "Answer doubt" at bounding box center [209, 171] width 36 height 13
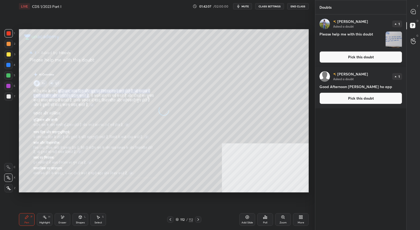
click at [364, 58] on button "Pick this doubt" at bounding box center [361, 57] width 83 height 12
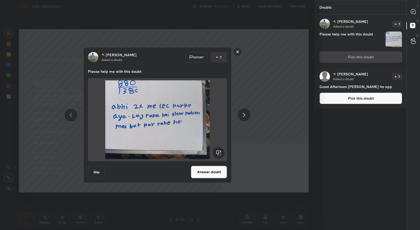
click at [199, 179] on div "[PERSON_NAME] Asked a doubt Report 1 Please help me with this doubt Skip Answer…" at bounding box center [158, 114] width 148 height 135
click at [206, 171] on button "Answer doubt" at bounding box center [209, 171] width 36 height 13
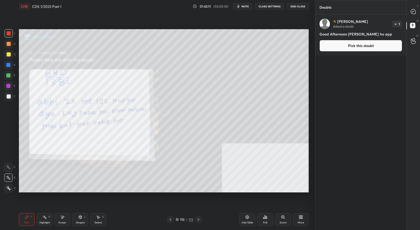
click at [356, 49] on button "Pick this doubt" at bounding box center [361, 46] width 83 height 12
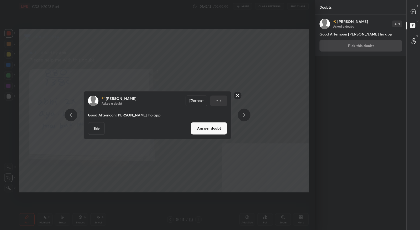
click at [221, 129] on button "Answer doubt" at bounding box center [209, 128] width 36 height 13
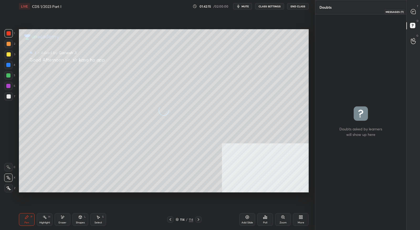
click at [412, 13] on icon at bounding box center [413, 11] width 5 height 5
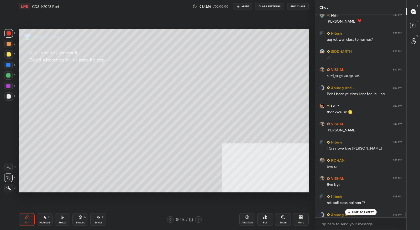
scroll to position [8455, 0]
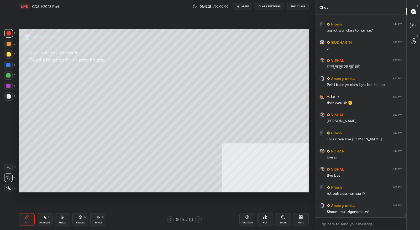
click at [173, 220] on div at bounding box center [170, 219] width 6 height 6
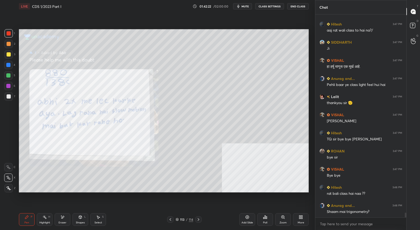
click at [173, 220] on div at bounding box center [170, 219] width 6 height 6
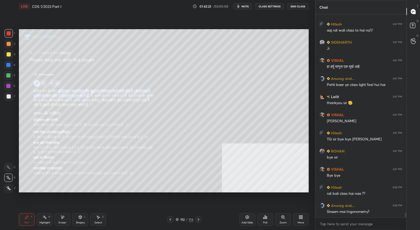
click at [173, 220] on div at bounding box center [170, 219] width 6 height 6
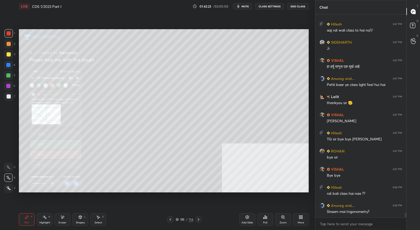
scroll to position [8473, 0]
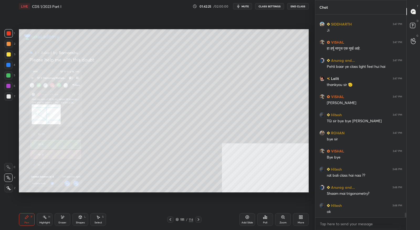
click at [179, 221] on div "111 / 114" at bounding box center [185, 219] width 18 height 5
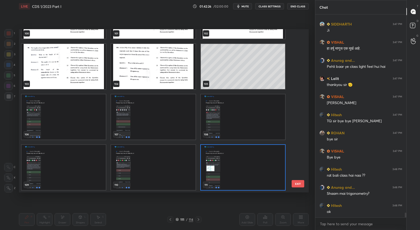
scroll to position [8491, 0]
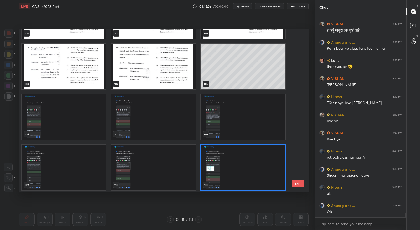
click at [72, 126] on img "grid" at bounding box center [64, 116] width 84 height 45
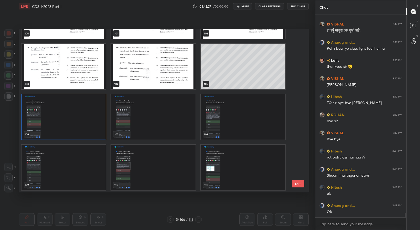
click at [72, 126] on img "grid" at bounding box center [64, 116] width 84 height 45
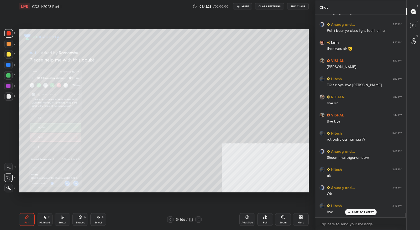
scroll to position [8510, 0]
click at [281, 220] on div "Zoom" at bounding box center [283, 219] width 16 height 13
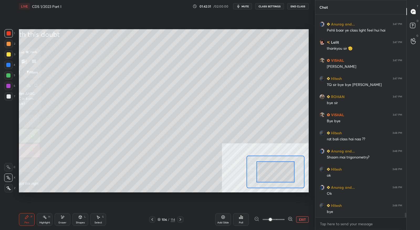
click at [290, 219] on icon at bounding box center [290, 219] width 1 height 0
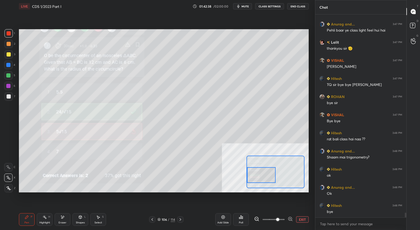
drag, startPoint x: 283, startPoint y: 175, endPoint x: 266, endPoint y: 178, distance: 17.6
click at [266, 178] on div at bounding box center [261, 175] width 28 height 16
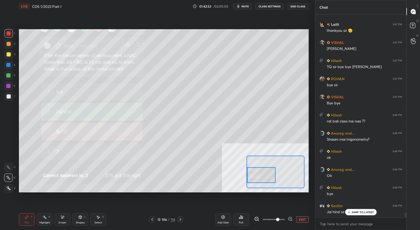
click at [368, 210] on p "JUMP TO LATEST" at bounding box center [363, 211] width 23 height 3
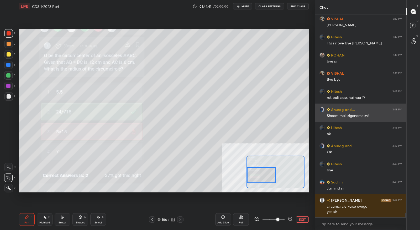
scroll to position [8573, 0]
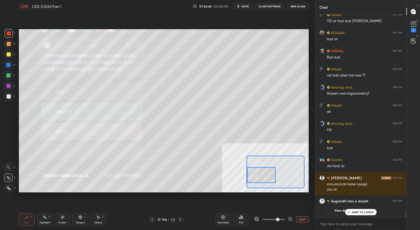
click at [368, 212] on p "JUMP TO LATEST" at bounding box center [363, 211] width 23 height 3
click at [306, 221] on button "EXIT" at bounding box center [302, 219] width 13 height 6
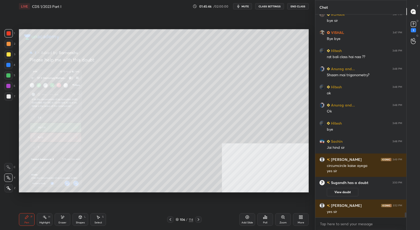
scroll to position [7901, 0]
click at [198, 221] on icon at bounding box center [198, 219] width 4 height 4
click at [281, 220] on div "Zoom" at bounding box center [283, 219] width 16 height 13
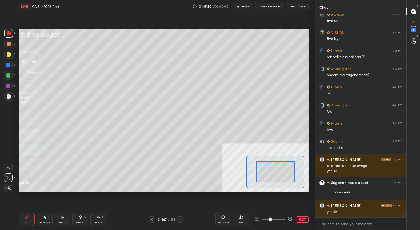
click at [291, 219] on icon at bounding box center [290, 218] width 5 height 5
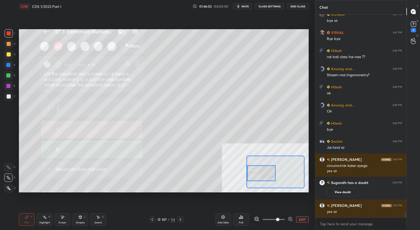
drag, startPoint x: 279, startPoint y: 172, endPoint x: 263, endPoint y: 174, distance: 16.1
click at [263, 174] on div at bounding box center [261, 173] width 28 height 16
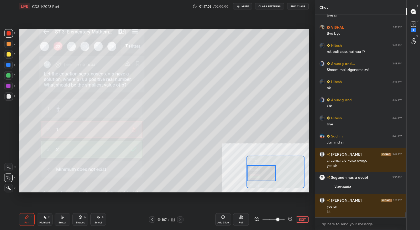
click at [179, 220] on icon at bounding box center [180, 219] width 4 height 4
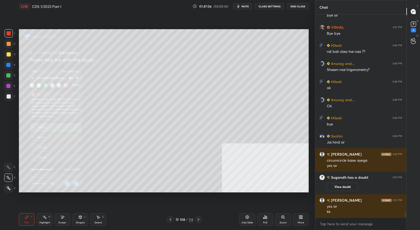
click at [284, 220] on div "Zoom" at bounding box center [283, 219] width 16 height 13
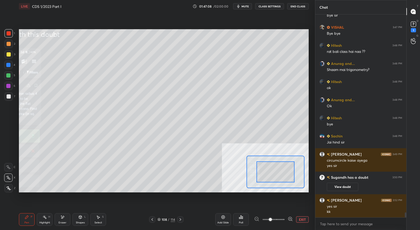
drag, startPoint x: 291, startPoint y: 219, endPoint x: 290, endPoint y: 193, distance: 26.3
click at [291, 219] on icon at bounding box center [290, 218] width 5 height 5
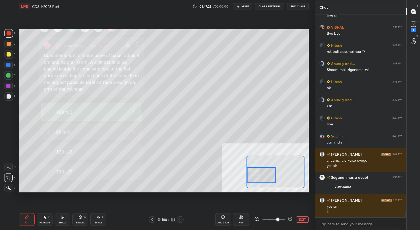
drag, startPoint x: 290, startPoint y: 193, endPoint x: 253, endPoint y: 176, distance: 40.2
click at [253, 176] on div at bounding box center [261, 175] width 28 height 16
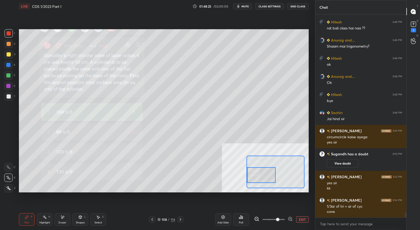
scroll to position [7935, 0]
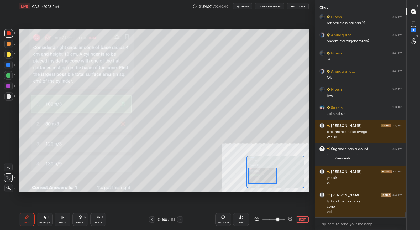
drag, startPoint x: 262, startPoint y: 177, endPoint x: 262, endPoint y: 174, distance: 3.2
click at [263, 176] on div at bounding box center [262, 176] width 28 height 16
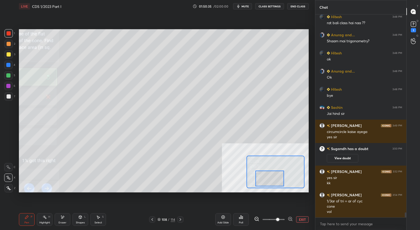
drag, startPoint x: 263, startPoint y: 175, endPoint x: 276, endPoint y: 172, distance: 13.8
click at [270, 178] on div at bounding box center [270, 178] width 28 height 16
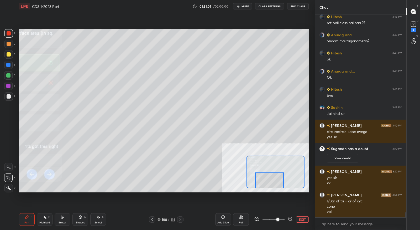
click at [270, 190] on div "Setting up your live class Poll for secs No correct answer Start poll" at bounding box center [164, 110] width 290 height 163
drag, startPoint x: 63, startPoint y: 218, endPoint x: 67, endPoint y: 207, distance: 11.1
click at [64, 218] on icon at bounding box center [62, 217] width 4 height 4
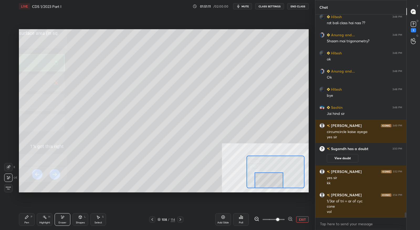
drag, startPoint x: 32, startPoint y: 215, endPoint x: 50, endPoint y: 193, distance: 28.0
click at [32, 215] on div "Pen P" at bounding box center [27, 219] width 16 height 13
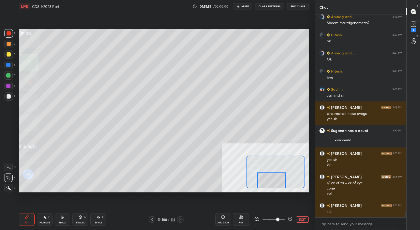
drag, startPoint x: 277, startPoint y: 179, endPoint x: 278, endPoint y: 187, distance: 8.2
click at [279, 188] on div at bounding box center [276, 171] width 58 height 33
drag, startPoint x: 256, startPoint y: 219, endPoint x: 258, endPoint y: 215, distance: 4.8
click at [257, 219] on icon at bounding box center [256, 218] width 5 height 5
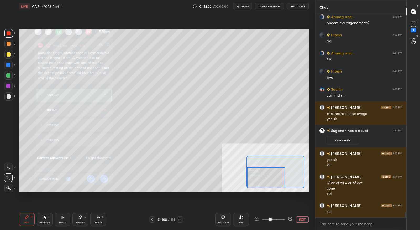
drag, startPoint x: 276, startPoint y: 175, endPoint x: 268, endPoint y: 176, distance: 8.0
click at [270, 179] on div at bounding box center [266, 177] width 38 height 21
click at [65, 218] on div "Eraser" at bounding box center [63, 219] width 16 height 13
drag, startPoint x: 27, startPoint y: 217, endPoint x: 64, endPoint y: 196, distance: 42.3
click at [28, 217] on icon at bounding box center [27, 217] width 4 height 4
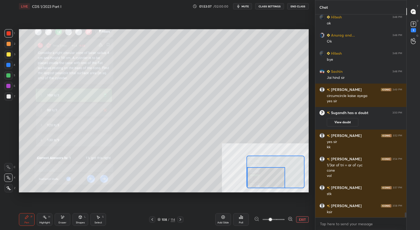
scroll to position [7971, 0]
click at [302, 221] on button "EXIT" at bounding box center [302, 219] width 13 height 6
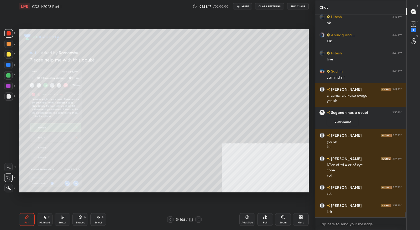
click at [198, 219] on icon at bounding box center [199, 219] width 2 height 3
click at [284, 220] on div "Zoom" at bounding box center [283, 219] width 16 height 13
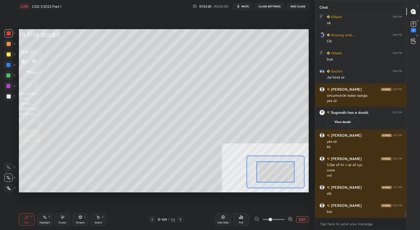
click at [291, 219] on icon at bounding box center [290, 218] width 5 height 5
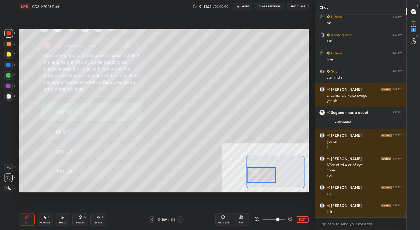
drag, startPoint x: 286, startPoint y: 193, endPoint x: 256, endPoint y: 172, distance: 37.2
click at [256, 172] on div at bounding box center [261, 175] width 28 height 16
click at [181, 219] on icon at bounding box center [180, 219] width 4 height 4
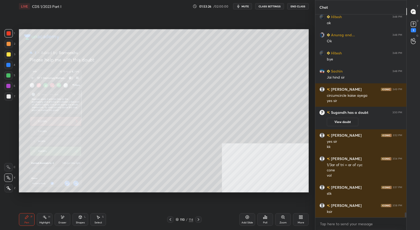
click at [278, 220] on div "Zoom" at bounding box center [283, 219] width 16 height 13
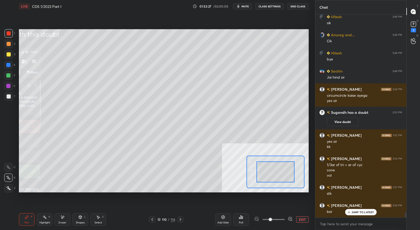
scroll to position [7989, 0]
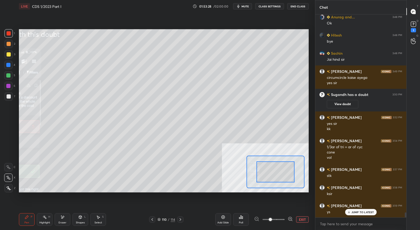
click at [290, 218] on icon at bounding box center [290, 218] width 5 height 5
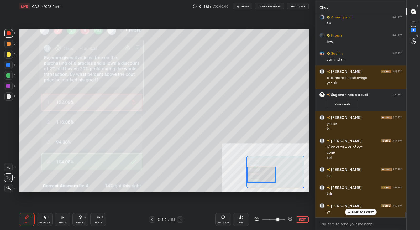
drag, startPoint x: 288, startPoint y: 175, endPoint x: 270, endPoint y: 178, distance: 18.3
click at [270, 178] on div at bounding box center [261, 175] width 28 height 16
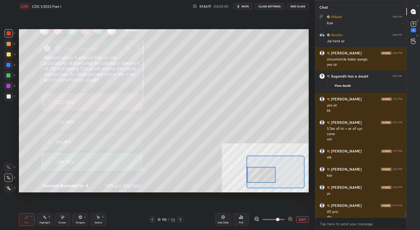
scroll to position [8013, 0]
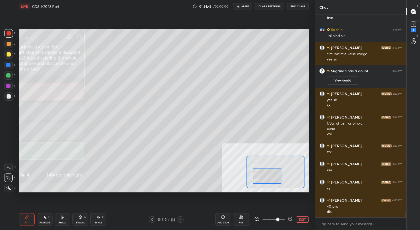
drag, startPoint x: 267, startPoint y: 178, endPoint x: 258, endPoint y: 169, distance: 12.5
click at [273, 178] on div at bounding box center [267, 176] width 28 height 16
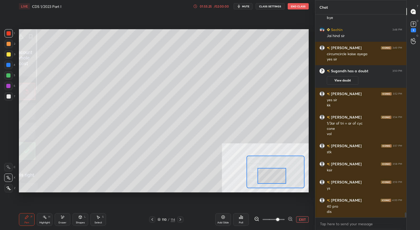
drag, startPoint x: 266, startPoint y: 177, endPoint x: 272, endPoint y: 168, distance: 10.6
click at [271, 178] on div at bounding box center [272, 176] width 28 height 16
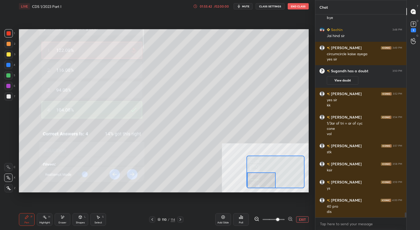
drag, startPoint x: 276, startPoint y: 177, endPoint x: 267, endPoint y: 180, distance: 8.8
click at [267, 180] on div at bounding box center [261, 180] width 28 height 16
click at [303, 218] on button "EXIT" at bounding box center [302, 219] width 13 height 6
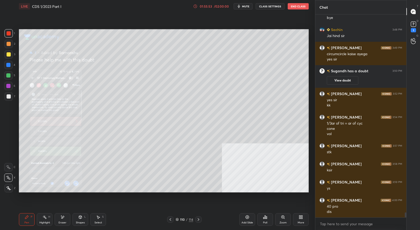
click at [287, 220] on div "Zoom" at bounding box center [283, 219] width 16 height 13
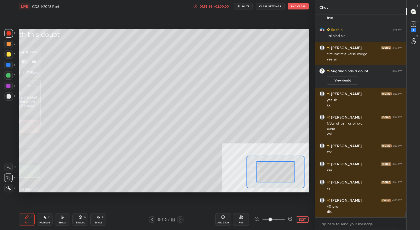
click at [290, 220] on icon at bounding box center [290, 218] width 5 height 5
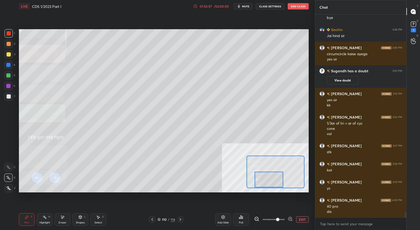
drag, startPoint x: 286, startPoint y: 195, endPoint x: 273, endPoint y: 183, distance: 17.7
click at [273, 183] on div at bounding box center [269, 180] width 28 height 16
click at [304, 222] on button "EXIT" at bounding box center [302, 219] width 13 height 6
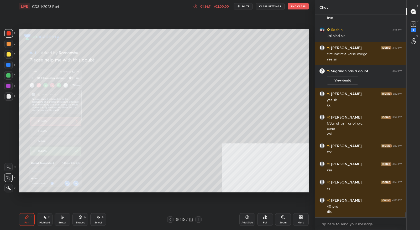
scroll to position [8031, 0]
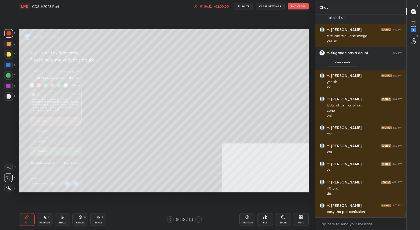
click at [198, 220] on icon at bounding box center [199, 219] width 2 height 3
click at [286, 223] on div "Zoom" at bounding box center [283, 222] width 7 height 3
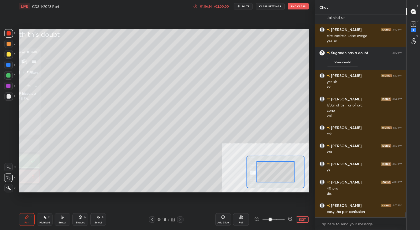
click at [288, 220] on icon at bounding box center [290, 218] width 5 height 5
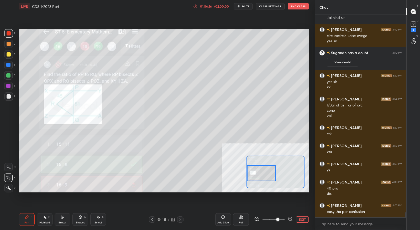
drag, startPoint x: 282, startPoint y: 172, endPoint x: 266, endPoint y: 171, distance: 16.3
click at [266, 171] on div at bounding box center [261, 173] width 28 height 16
click at [290, 219] on icon at bounding box center [290, 219] width 1 height 0
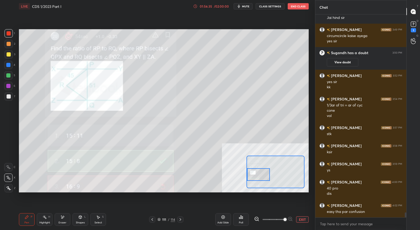
drag, startPoint x: 256, startPoint y: 173, endPoint x: 248, endPoint y: 174, distance: 7.7
click at [248, 174] on div at bounding box center [258, 174] width 23 height 13
drag, startPoint x: 65, startPoint y: 219, endPoint x: 75, endPoint y: 203, distance: 19.0
click at [65, 218] on div "Eraser" at bounding box center [63, 219] width 16 height 13
drag, startPoint x: 28, startPoint y: 216, endPoint x: 32, endPoint y: 211, distance: 6.2
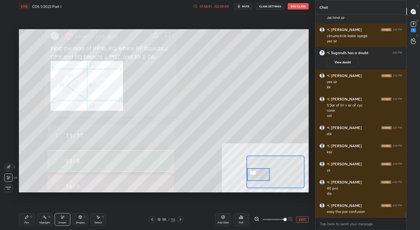
click at [28, 216] on icon at bounding box center [26, 216] width 3 height 3
click at [66, 220] on div "Eraser" at bounding box center [63, 219] width 16 height 13
drag, startPoint x: 29, startPoint y: 218, endPoint x: 32, endPoint y: 211, distance: 7.3
click at [29, 218] on icon at bounding box center [27, 217] width 4 height 4
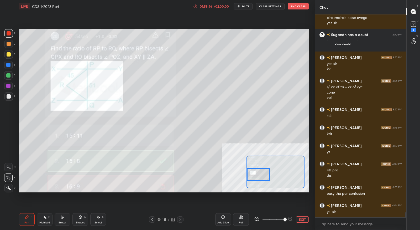
click at [65, 219] on div "Eraser" at bounding box center [63, 219] width 16 height 13
click at [10, 190] on span "Erase all" at bounding box center [8, 188] width 8 height 4
drag, startPoint x: 30, startPoint y: 217, endPoint x: 36, endPoint y: 215, distance: 6.1
click at [30, 217] on div "Pen P" at bounding box center [27, 219] width 16 height 13
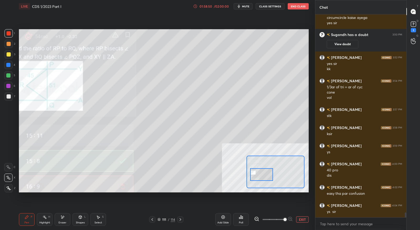
click at [264, 176] on div at bounding box center [261, 174] width 23 height 13
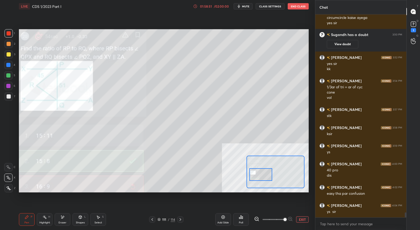
click at [80, 224] on div "Shapes L" at bounding box center [80, 219] width 16 height 13
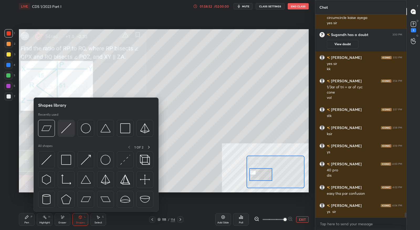
click at [64, 132] on img at bounding box center [66, 128] width 10 height 10
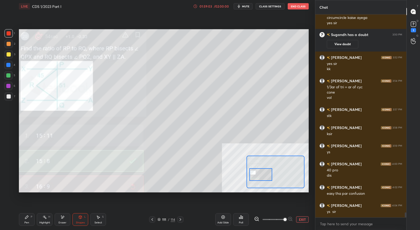
click at [25, 220] on div "Pen P" at bounding box center [27, 219] width 16 height 13
drag, startPoint x: 63, startPoint y: 220, endPoint x: 64, endPoint y: 216, distance: 3.2
click at [64, 220] on div "Eraser" at bounding box center [63, 219] width 16 height 13
click at [27, 221] on div "Pen" at bounding box center [26, 222] width 5 height 3
click at [30, 87] on div "Setting up your live class Poll for secs No correct answer Start poll" at bounding box center [164, 111] width 294 height 196
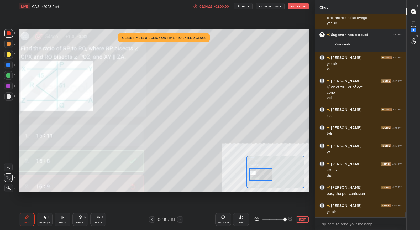
scroll to position [8067, 0]
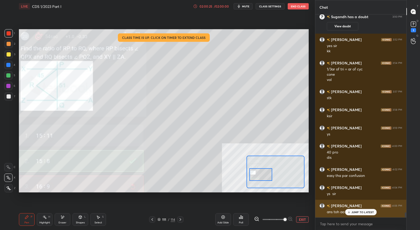
click at [358, 216] on div "[PERSON_NAME] 4:06 PM ans toh aa gya na haha" at bounding box center [360, 209] width 91 height 18
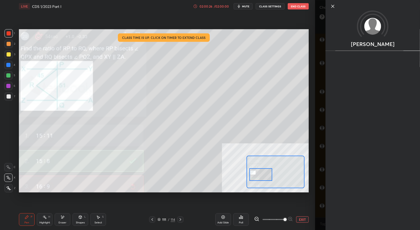
drag, startPoint x: 311, startPoint y: 178, endPoint x: 318, endPoint y: 181, distance: 7.3
click at [311, 179] on div "1 2 3 4 5 6 7 C X Z E E Erase all H H LIVE CDS 1/2023 Part I 02:00:26 / 02:00:0…" at bounding box center [157, 115] width 315 height 230
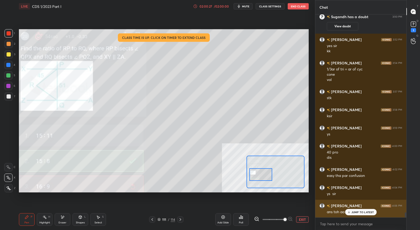
drag, startPoint x: 351, startPoint y: 210, endPoint x: 349, endPoint y: 208, distance: 3.2
click at [351, 210] on div "JUMP TO LATEST" at bounding box center [361, 212] width 32 height 6
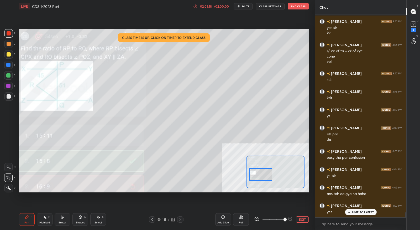
scroll to position [8085, 0]
click at [180, 220] on icon at bounding box center [180, 219] width 4 height 4
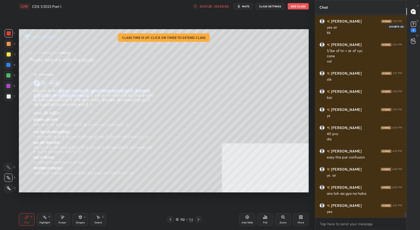
click at [412, 32] on div "1" at bounding box center [413, 30] width 5 height 4
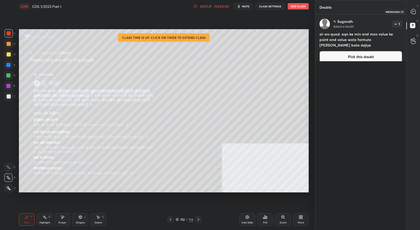
click at [412, 14] on icon at bounding box center [414, 12] width 6 height 6
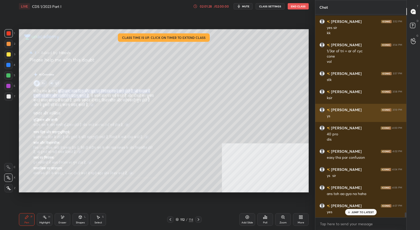
scroll to position [8225, 0]
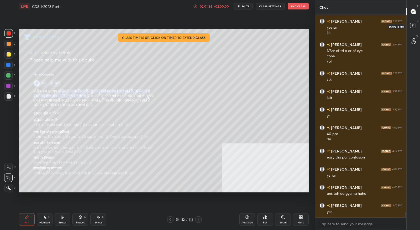
click at [413, 22] on icon at bounding box center [413, 26] width 9 height 9
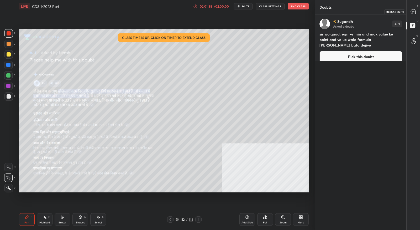
click at [414, 13] on icon at bounding box center [413, 11] width 5 height 5
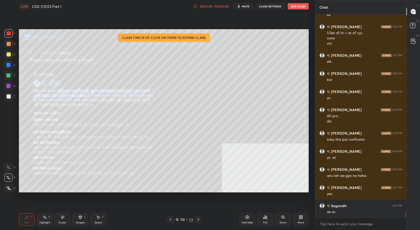
scroll to position [8243, 0]
click at [300, 7] on button "End Class" at bounding box center [298, 6] width 21 height 6
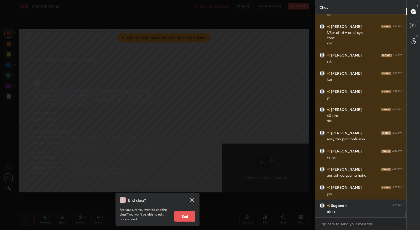
click at [174, 214] on div "Are you sure you want to end the class? You won’t be able to edit once ended. E…" at bounding box center [158, 212] width 76 height 18
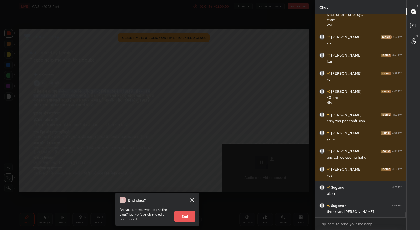
click at [178, 216] on button "End" at bounding box center [184, 216] width 21 height 11
type textarea "x"
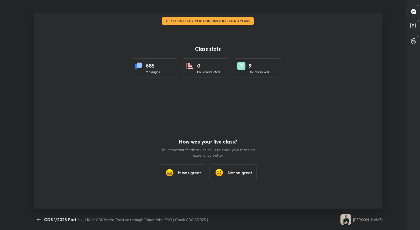
scroll to position [0, 0]
